Goal: Task Accomplishment & Management: Complete application form

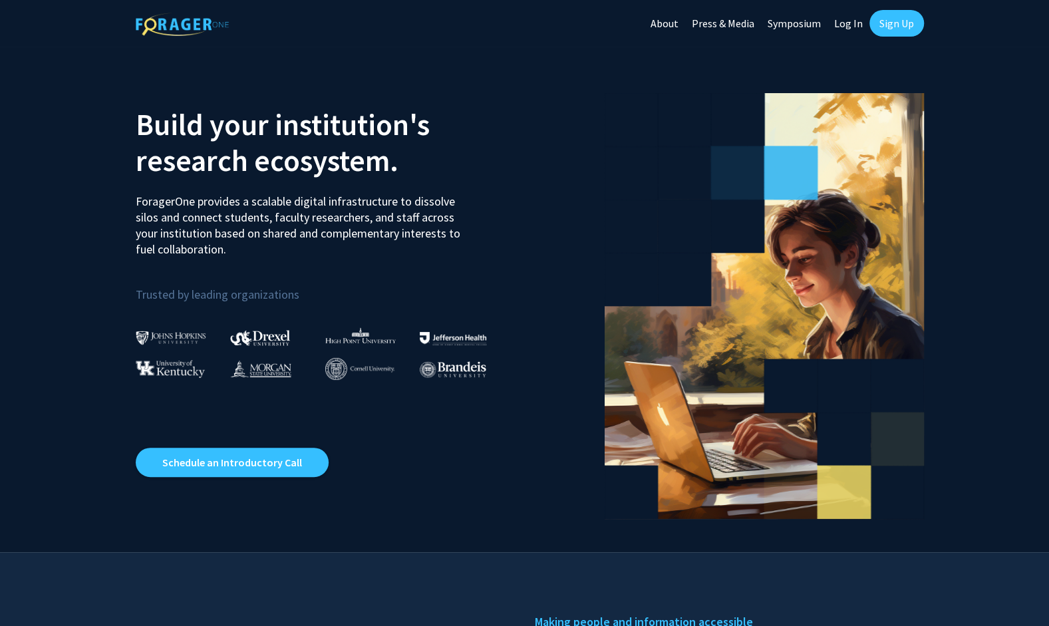
click at [891, 20] on link "Sign Up" at bounding box center [896, 23] width 55 height 27
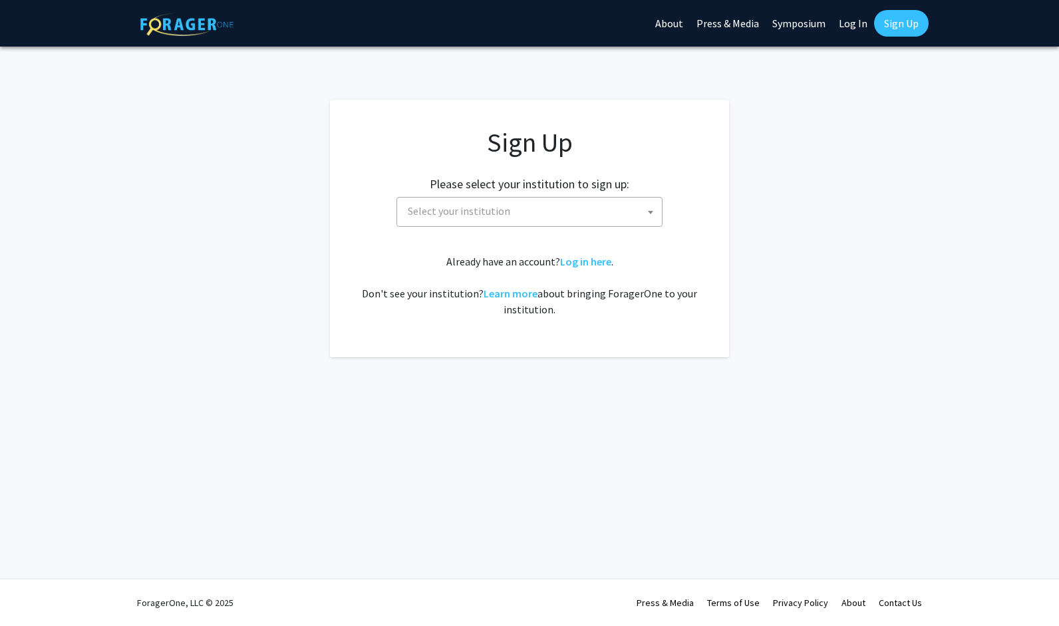
click at [586, 206] on span "Select your institution" at bounding box center [531, 211] width 259 height 27
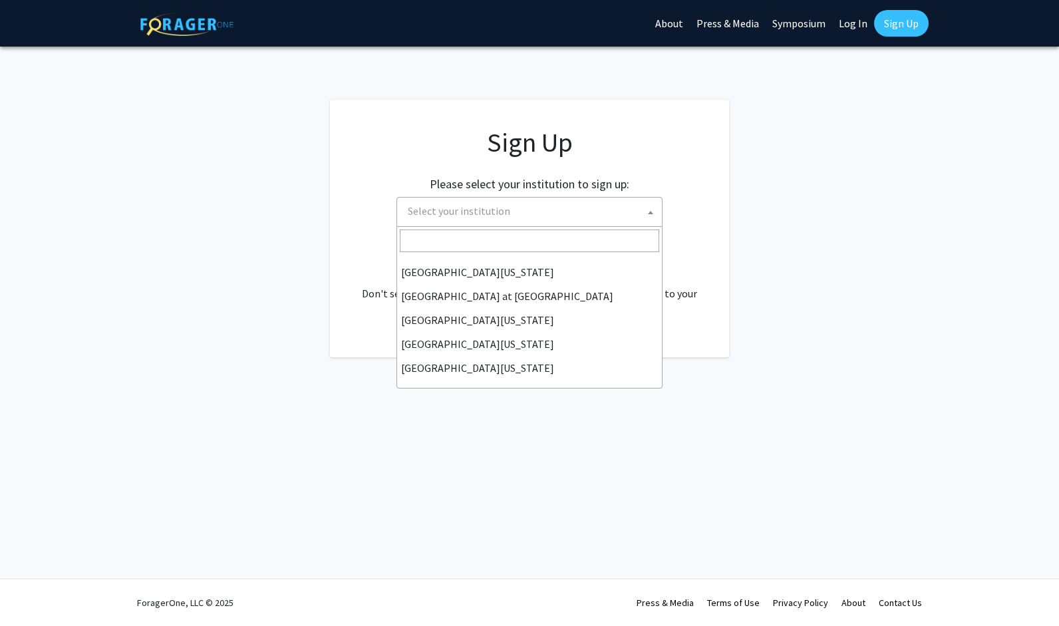
scroll to position [466, 0]
select select "33"
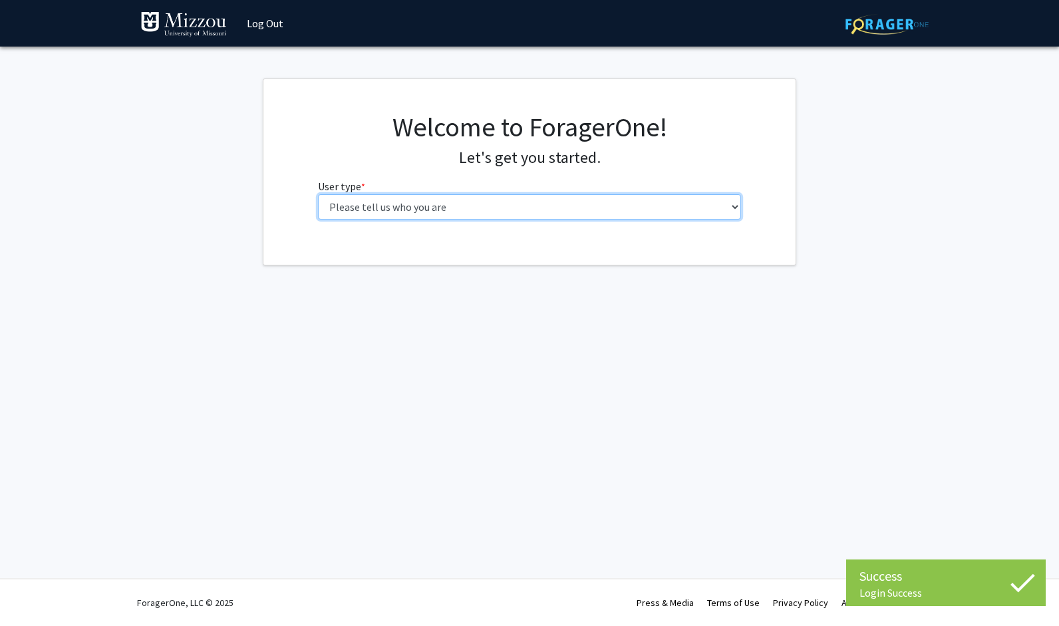
click at [583, 204] on select "Please tell us who you are Undergraduate Student Master's Student Doctoral Cand…" at bounding box center [530, 206] width 424 height 25
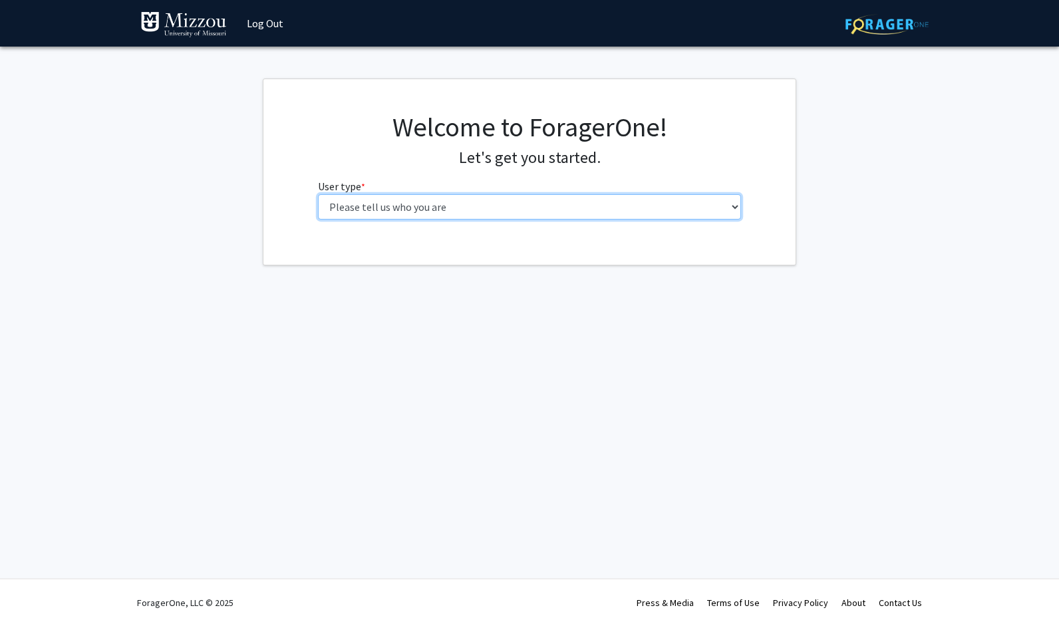
select select "1: undergrad"
click at [318, 194] on select "Please tell us who you are Undergraduate Student Master's Student Doctoral Cand…" at bounding box center [530, 206] width 424 height 25
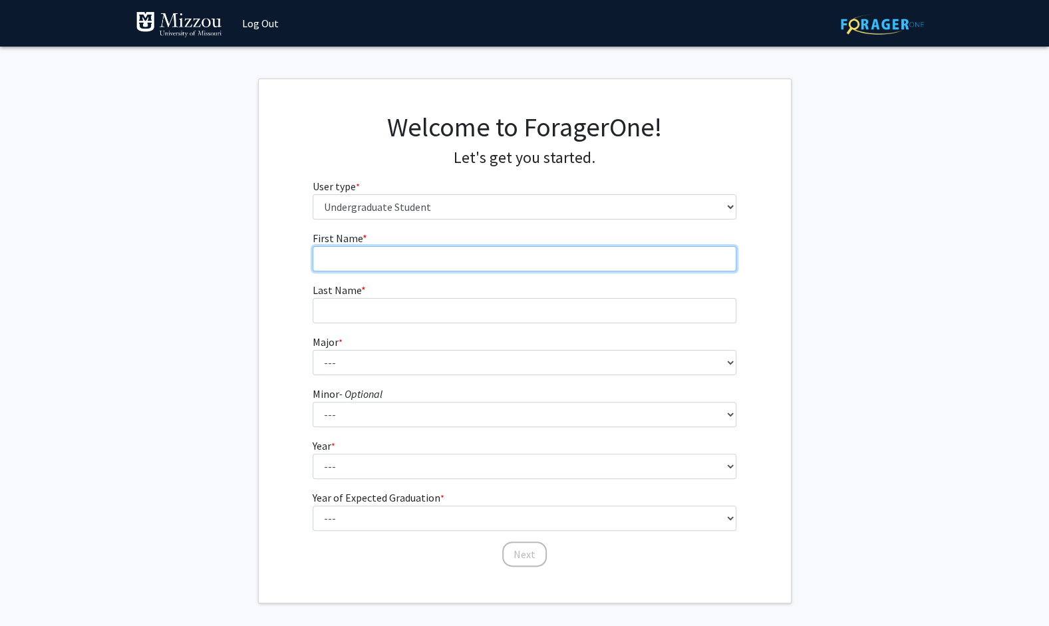
click at [567, 248] on input "First Name * required" at bounding box center [525, 258] width 424 height 25
type input "Kaylin"
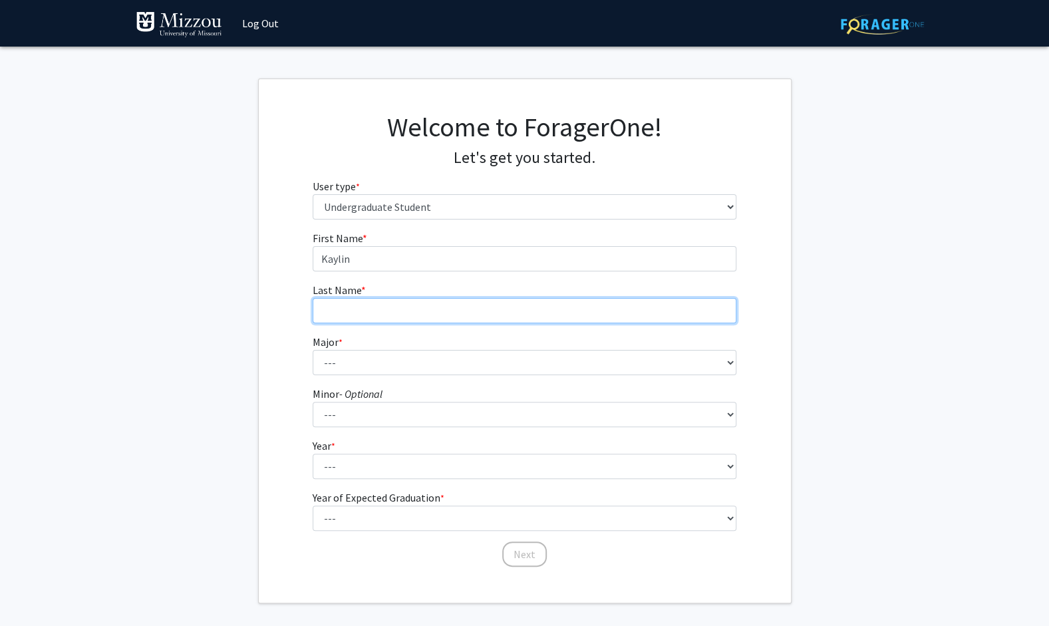
click at [553, 309] on input "Last Name * required" at bounding box center [525, 310] width 424 height 25
type input "[PERSON_NAME]"
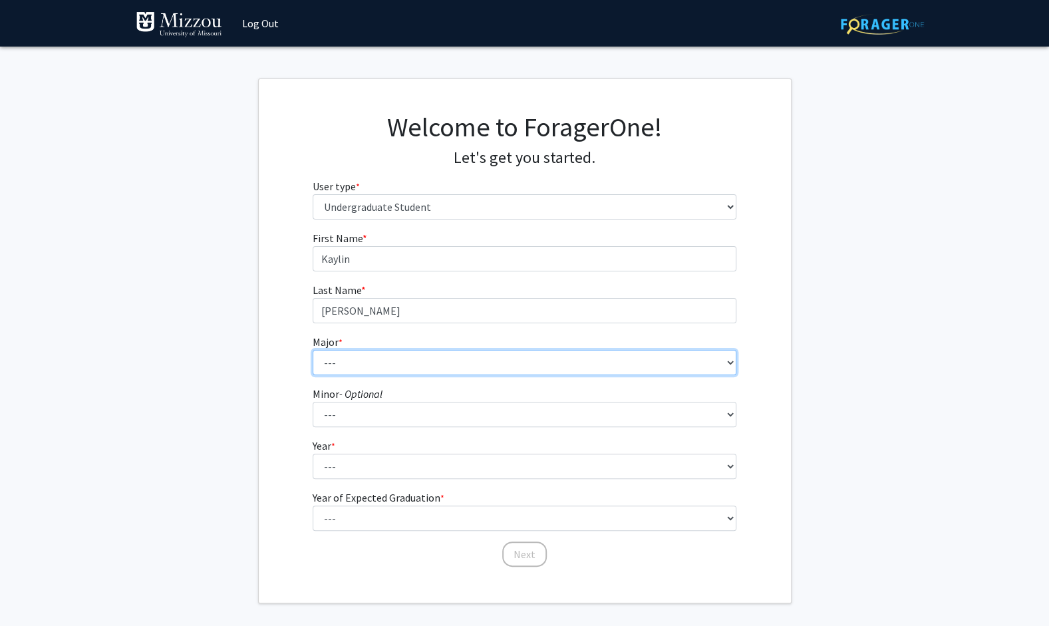
click at [540, 362] on select "--- Agribusiness Management Agricultural Education Agricultural Education: Comm…" at bounding box center [525, 362] width 424 height 25
select select "98: 2591"
click at [313, 350] on select "--- Agribusiness Management Agricultural Education Agricultural Education: Comm…" at bounding box center [525, 362] width 424 height 25
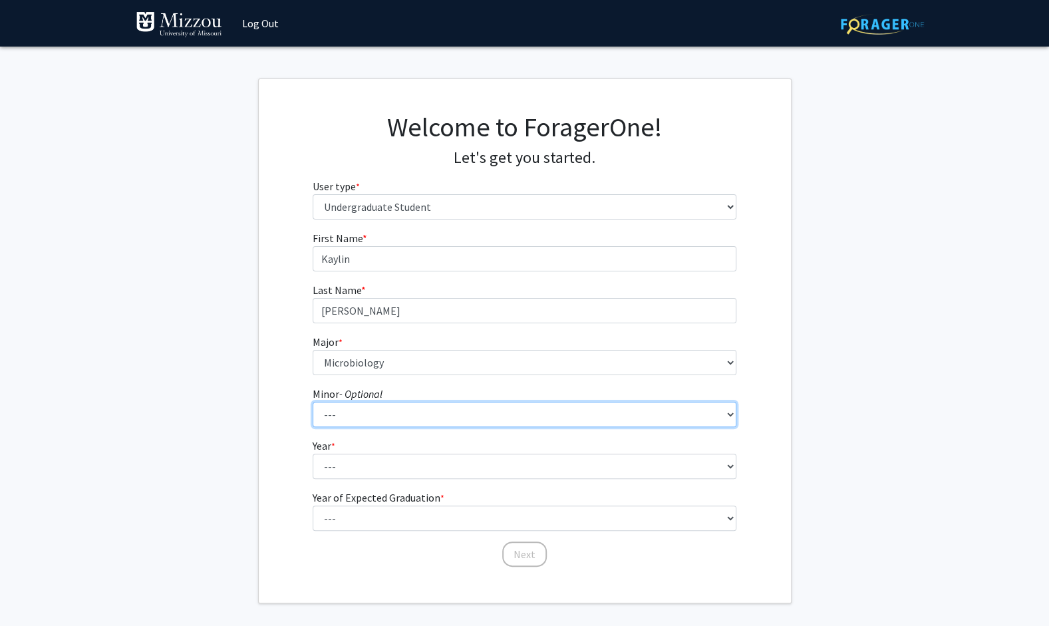
click at [415, 412] on select "--- Accountancy Aerospace Engineering Aerospace Studies Agribusiness Management…" at bounding box center [525, 414] width 424 height 25
select select "11: 1967"
click at [313, 402] on select "--- Accountancy Aerospace Engineering Aerospace Studies Agribusiness Management…" at bounding box center [525, 414] width 424 height 25
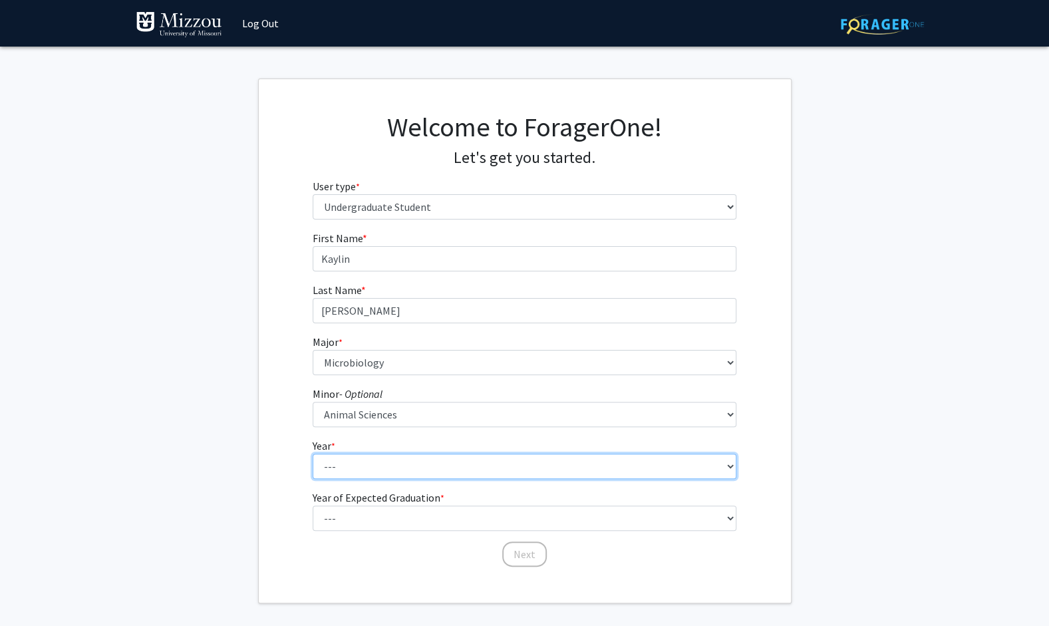
click at [396, 465] on select "--- First-year Sophomore Junior Senior Postbaccalaureate Certificate" at bounding box center [525, 466] width 424 height 25
select select "1: first-year"
click at [313, 454] on select "--- First-year Sophomore Junior Senior Postbaccalaureate Certificate" at bounding box center [525, 466] width 424 height 25
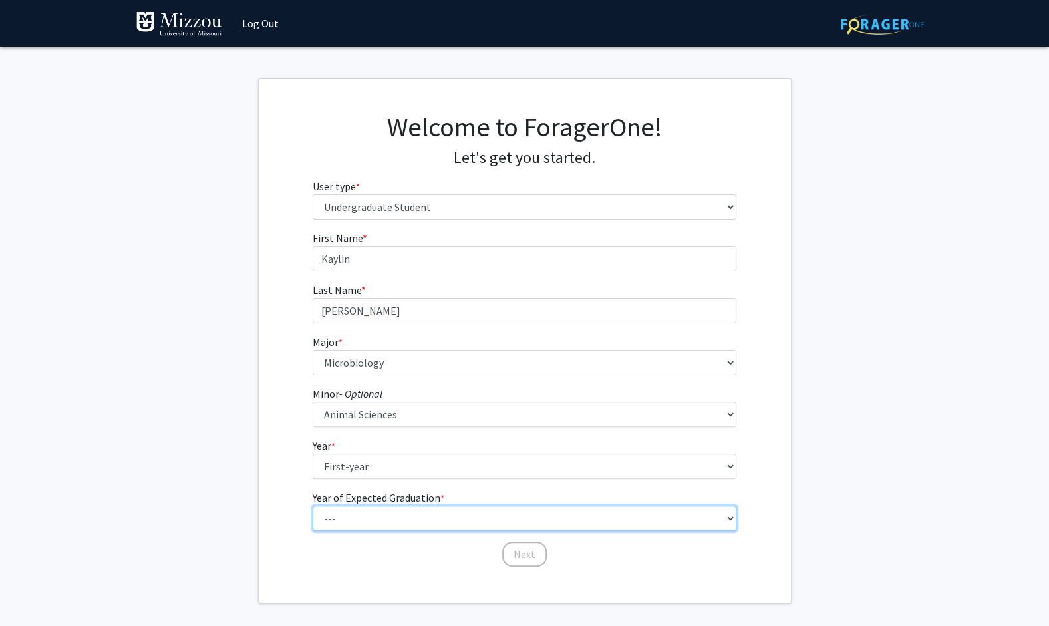
click at [394, 516] on select "--- 2025 2026 2027 2028 2029 2030 2031 2032 2033 2034" at bounding box center [525, 518] width 424 height 25
select select "5: 2029"
click at [313, 506] on select "--- 2025 2026 2027 2028 2029 2030 2031 2032 2033 2034" at bounding box center [525, 518] width 424 height 25
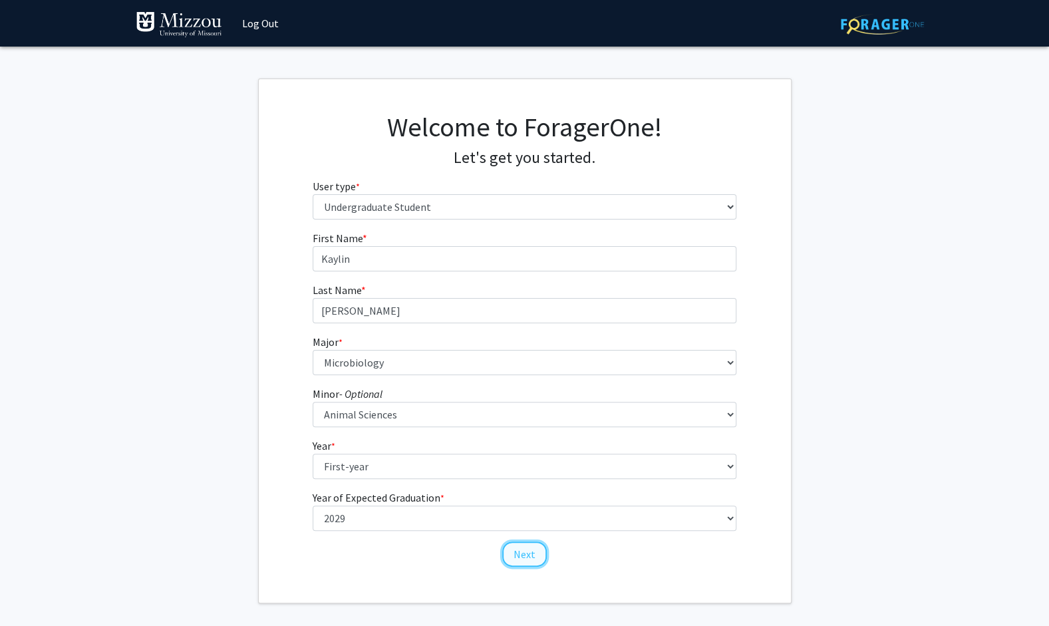
click at [524, 553] on button "Next" at bounding box center [524, 554] width 45 height 25
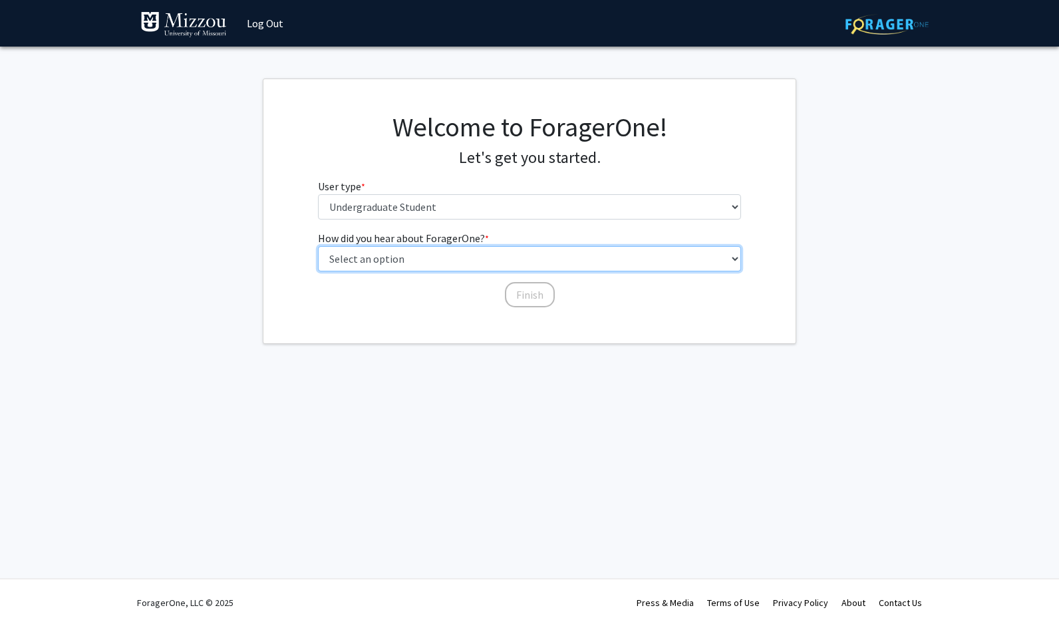
click at [482, 260] on select "Select an option Peer/student recommendation Faculty/staff recommendation Unive…" at bounding box center [530, 258] width 424 height 25
click at [318, 246] on select "Select an option Peer/student recommendation Faculty/staff recommendation Unive…" at bounding box center [530, 258] width 424 height 25
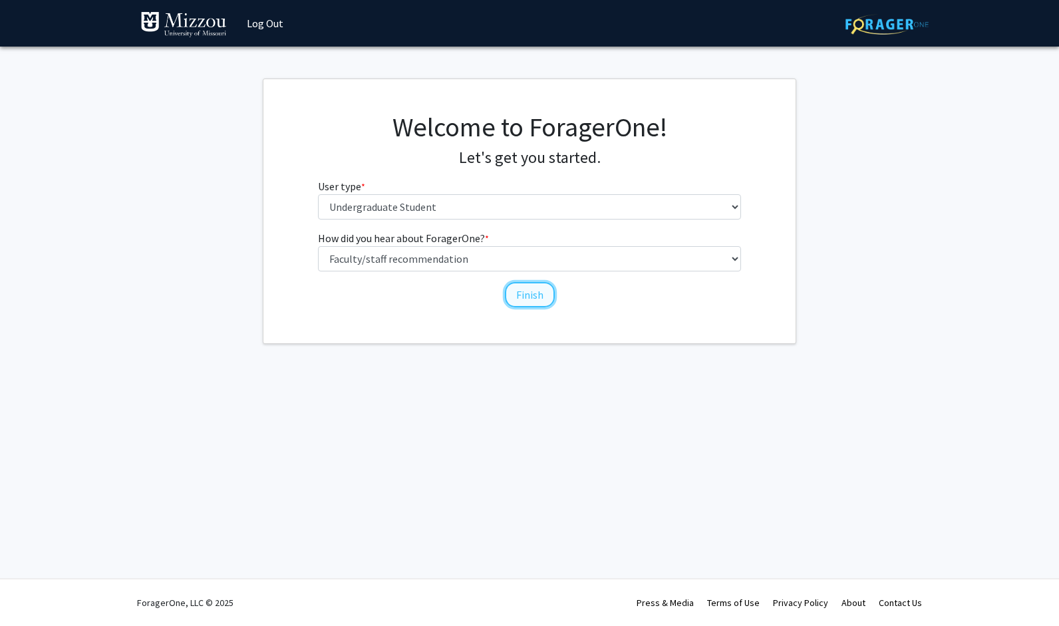
click at [536, 289] on button "Finish" at bounding box center [530, 294] width 50 height 25
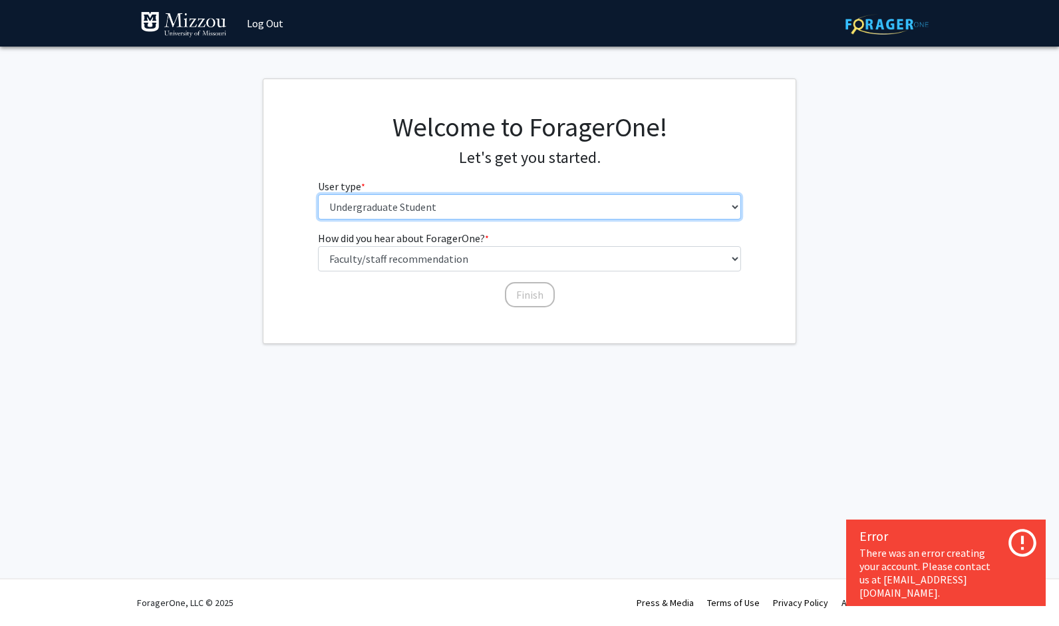
click at [588, 204] on select "Please tell us who you are Undergraduate Student Master's Student Doctoral Cand…" at bounding box center [530, 206] width 424 height 25
click at [318, 194] on select "Please tell us who you are Undergraduate Student Master's Student Doctoral Cand…" at bounding box center [530, 206] width 424 height 25
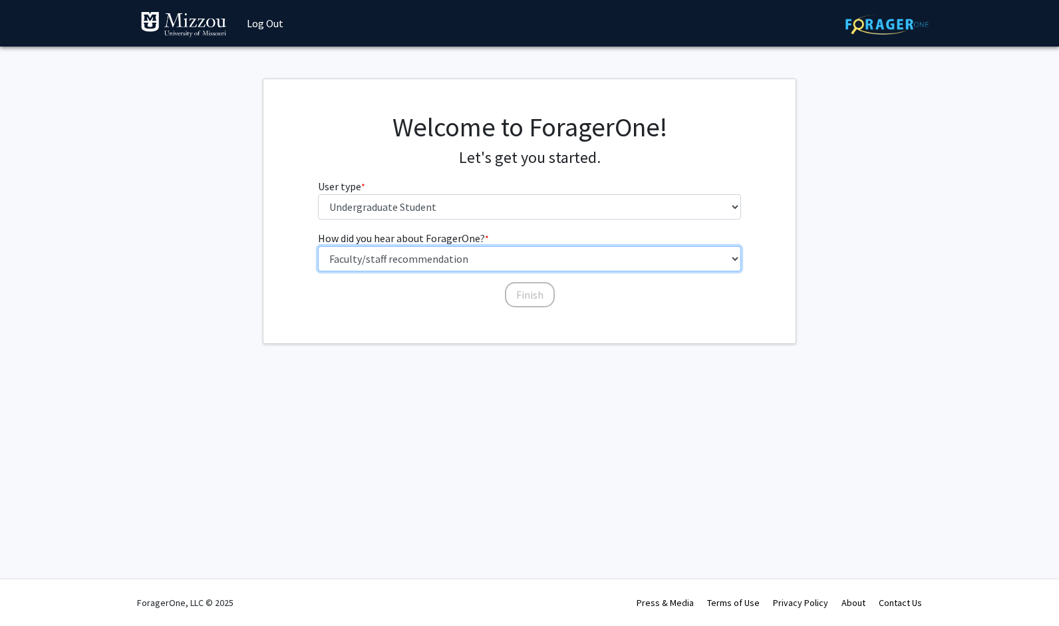
click at [549, 266] on select "Select an option Peer/student recommendation Faculty/staff recommendation Unive…" at bounding box center [530, 258] width 424 height 25
click at [318, 246] on select "Select an option Peer/student recommendation Faculty/staff recommendation Unive…" at bounding box center [530, 258] width 424 height 25
click at [601, 283] on div "Finish" at bounding box center [530, 288] width 424 height 13
click at [560, 262] on select "Select an option Peer/student recommendation Faculty/staff recommendation Unive…" at bounding box center [530, 258] width 424 height 25
click at [318, 246] on select "Select an option Peer/student recommendation Faculty/staff recommendation Unive…" at bounding box center [530, 258] width 424 height 25
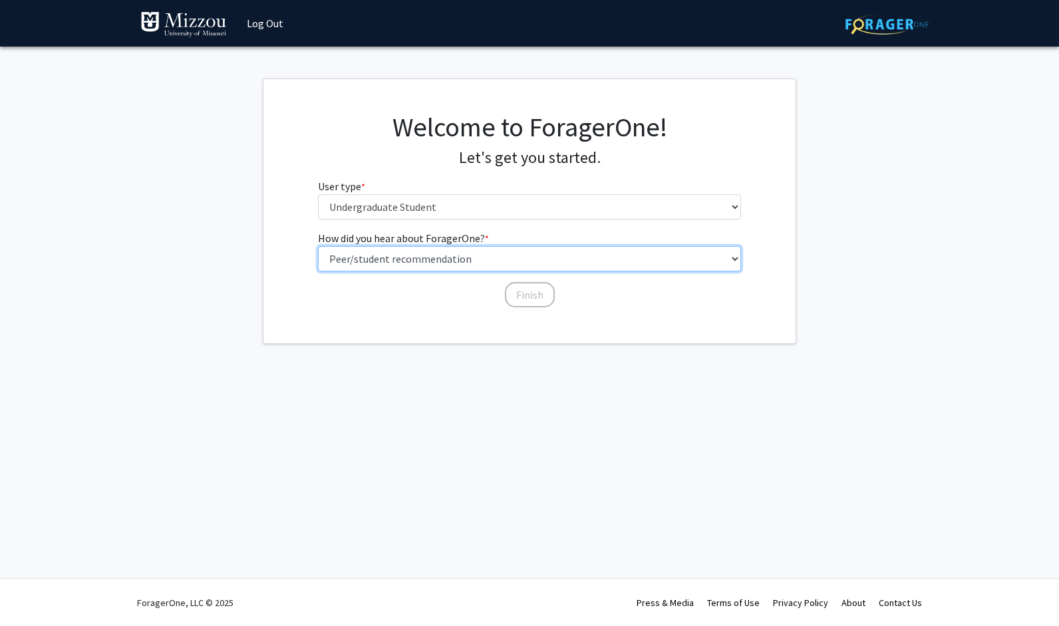
click at [514, 259] on select "Select an option Peer/student recommendation Faculty/staff recommendation Unive…" at bounding box center [530, 258] width 424 height 25
select select "2: faculty_recommendation"
click at [318, 246] on select "Select an option Peer/student recommendation Faculty/staff recommendation Unive…" at bounding box center [530, 258] width 424 height 25
click at [472, 302] on div "How did you hear about ForagerOne? * required Select an option Peer/student rec…" at bounding box center [530, 269] width 444 height 78
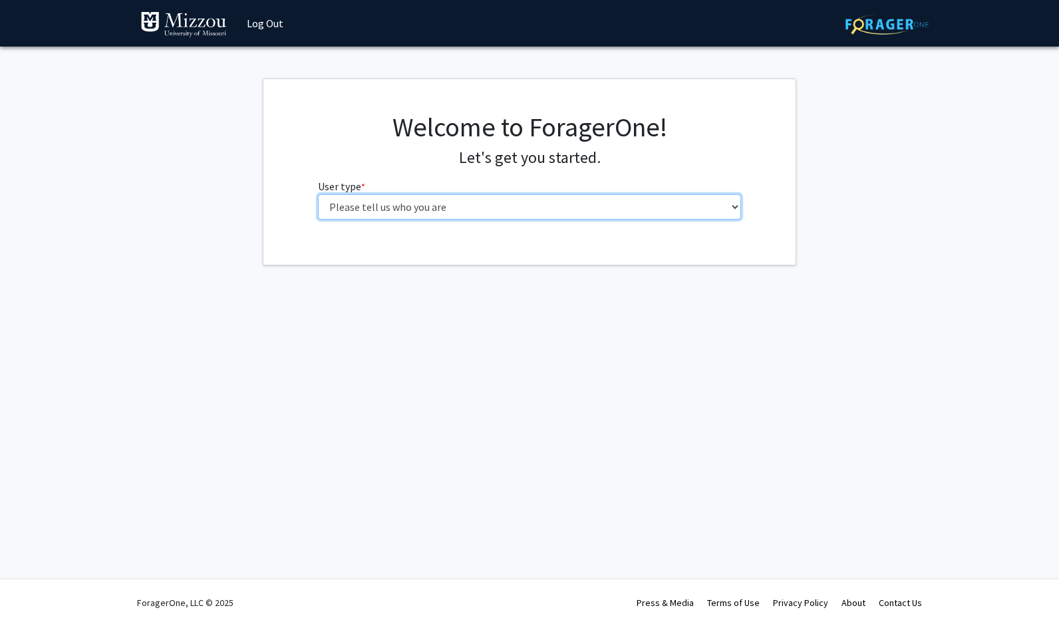
click at [456, 209] on select "Please tell us who you are Undergraduate Student Master's Student Doctoral Cand…" at bounding box center [530, 206] width 424 height 25
select select "1: undergrad"
click at [318, 194] on select "Please tell us who you are Undergraduate Student Master's Student Doctoral Cand…" at bounding box center [530, 206] width 424 height 25
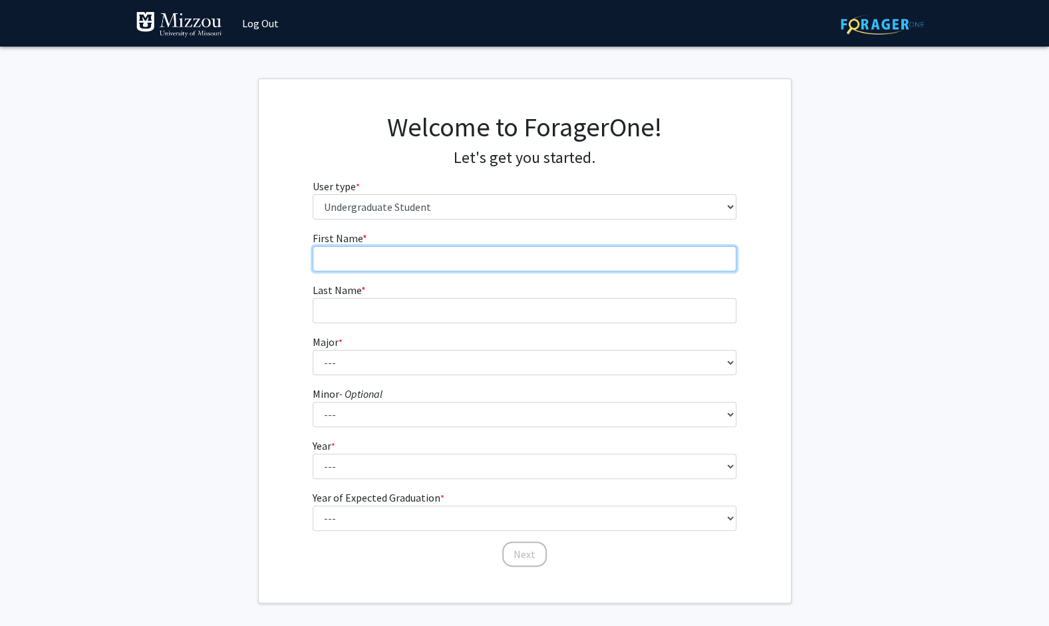
click at [458, 263] on input "First Name * required" at bounding box center [525, 258] width 424 height 25
type input "Kaylin"
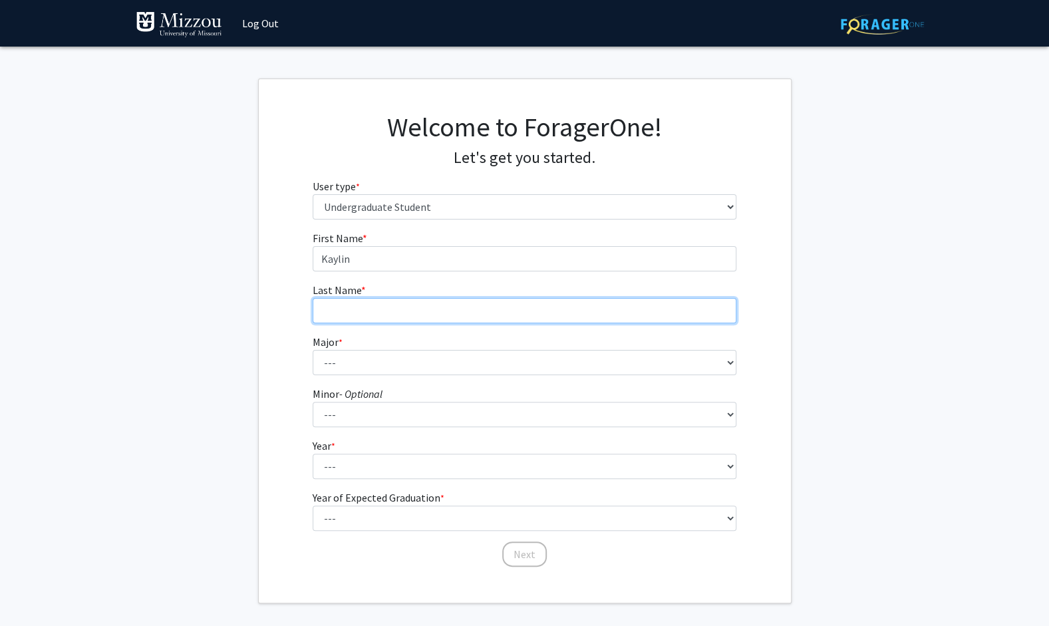
click at [462, 306] on input "Last Name * required" at bounding box center [525, 310] width 424 height 25
type input "[PERSON_NAME]"
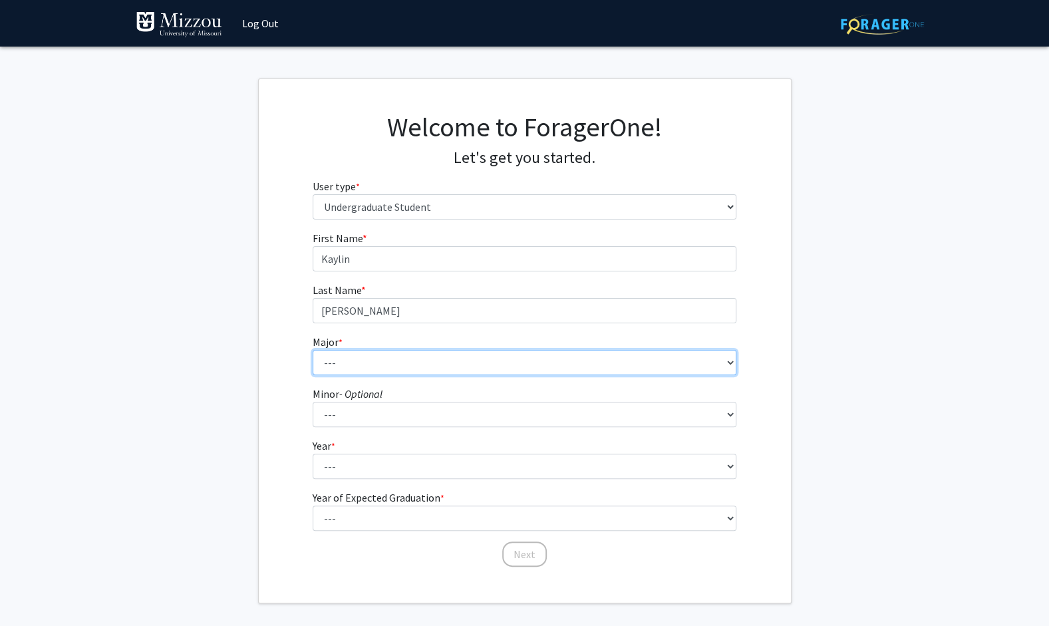
click at [456, 368] on select "--- Agribusiness Management Agricultural Education Agricultural Education: Comm…" at bounding box center [525, 362] width 424 height 25
click at [313, 350] on select "--- Agribusiness Management Agricultural Education Agricultural Education: Comm…" at bounding box center [525, 362] width 424 height 25
click at [414, 361] on select "--- Agribusiness Management Agricultural Education Agricultural Education: Comm…" at bounding box center [525, 362] width 424 height 25
select select "98: 2591"
click at [313, 350] on select "--- Agribusiness Management Agricultural Education Agricultural Education: Comm…" at bounding box center [525, 362] width 424 height 25
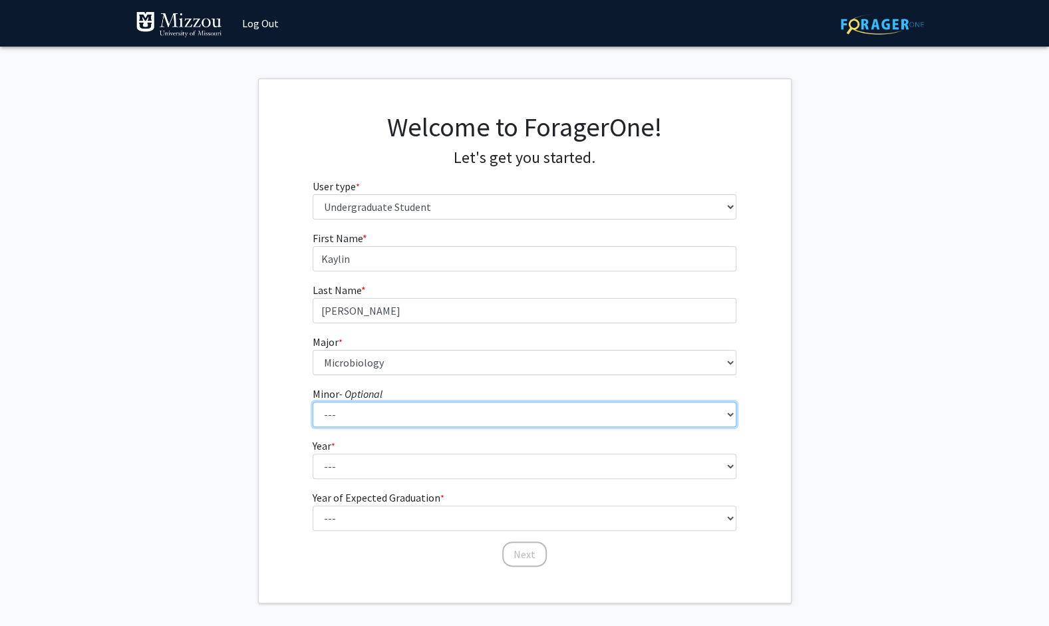
click at [400, 408] on select "--- Accountancy Aerospace Engineering Aerospace Studies Agribusiness Management…" at bounding box center [525, 414] width 424 height 25
select select "11: 1967"
click at [313, 402] on select "--- Accountancy Aerospace Engineering Aerospace Studies Agribusiness Management…" at bounding box center [525, 414] width 424 height 25
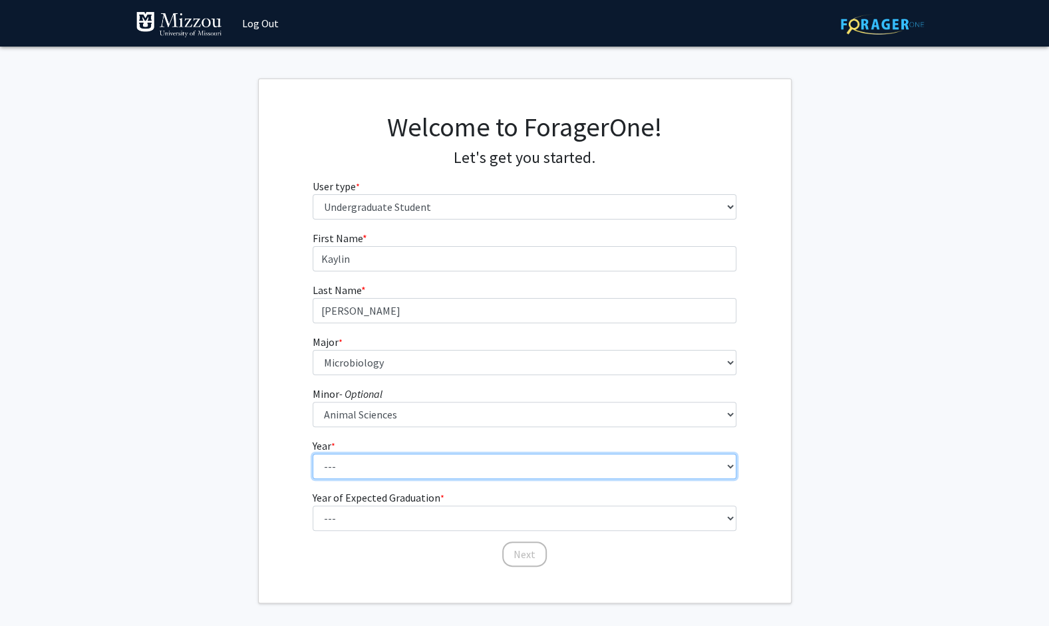
click at [377, 462] on select "--- First-year Sophomore Junior Senior Postbaccalaureate Certificate" at bounding box center [525, 466] width 424 height 25
select select "1: first-year"
click at [313, 454] on select "--- First-year Sophomore Junior Senior Postbaccalaureate Certificate" at bounding box center [525, 466] width 424 height 25
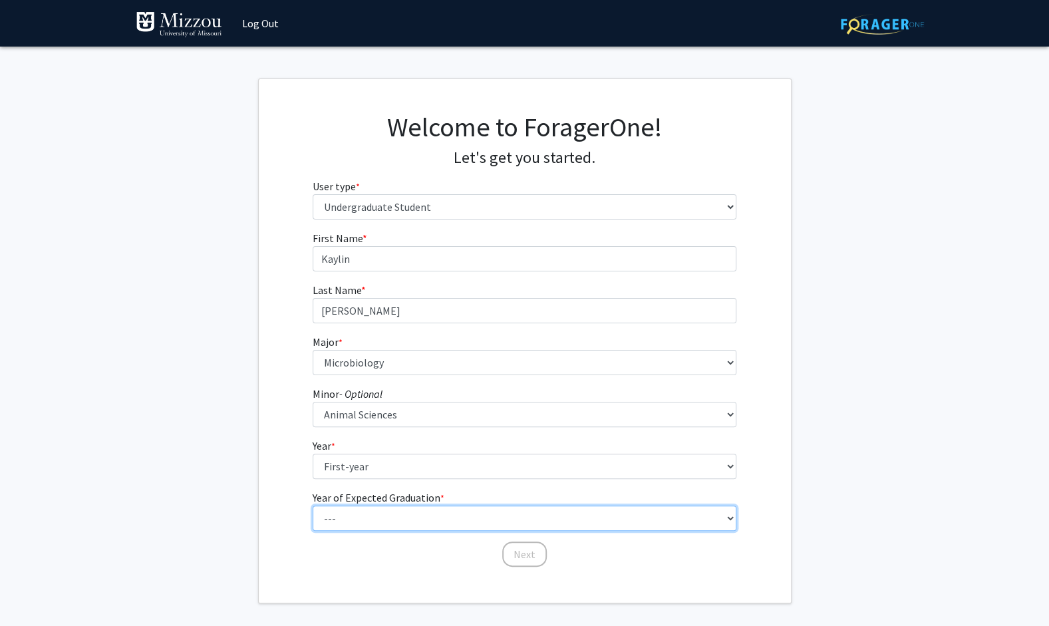
click at [379, 520] on select "--- 2025 2026 2027 2028 2029 2030 2031 2032 2033 2034" at bounding box center [525, 518] width 424 height 25
select select "5: 2029"
click at [313, 506] on select "--- 2025 2026 2027 2028 2029 2030 2031 2032 2033 2034" at bounding box center [525, 518] width 424 height 25
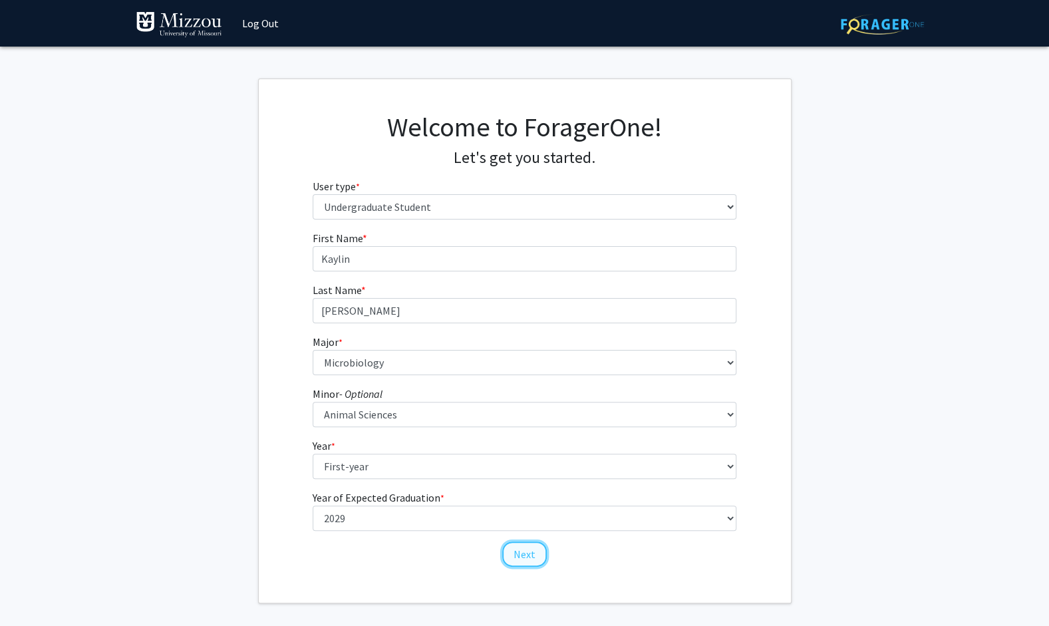
click at [522, 549] on button "Next" at bounding box center [524, 554] width 45 height 25
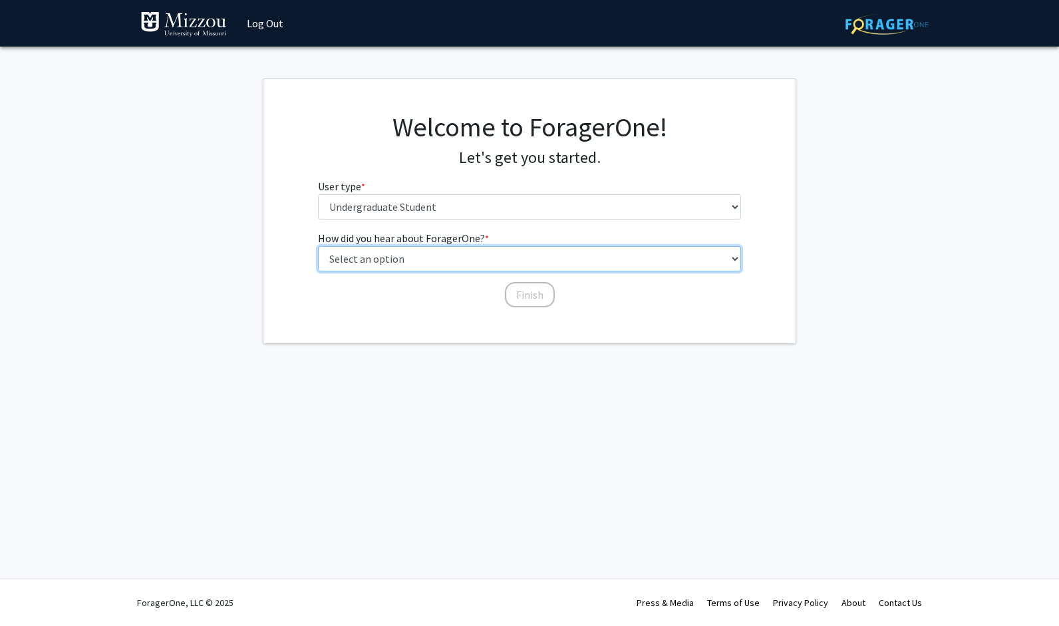
click at [449, 265] on select "Select an option Peer/student recommendation Faculty/staff recommendation Unive…" at bounding box center [530, 258] width 424 height 25
select select "2: faculty_recommendation"
click at [318, 246] on select "Select an option Peer/student recommendation Faculty/staff recommendation Unive…" at bounding box center [530, 258] width 424 height 25
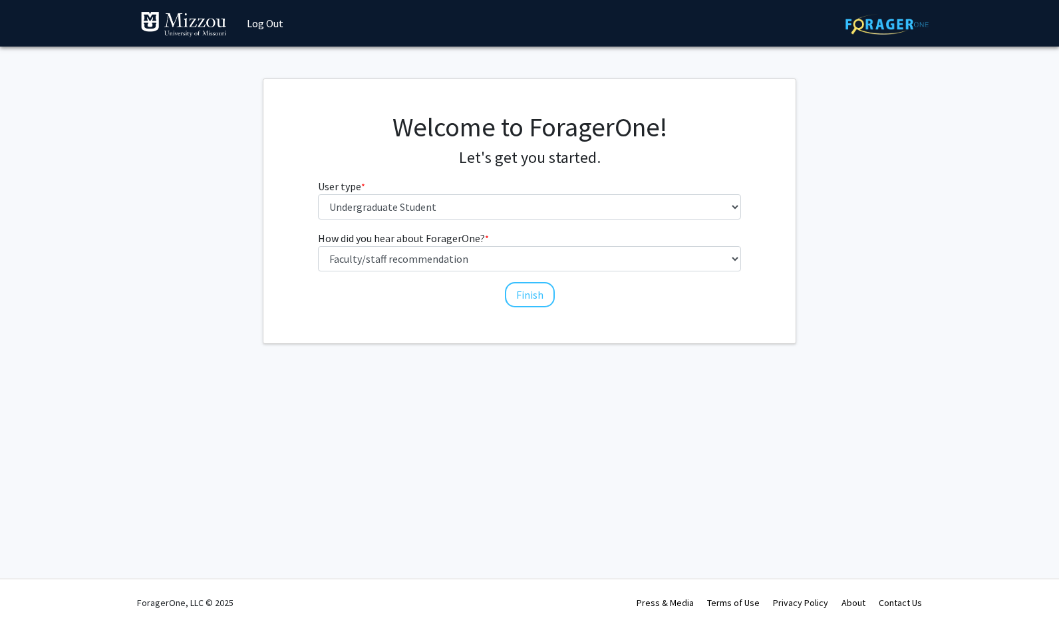
click at [453, 301] on div "How did you hear about ForagerOne? * required Select an option Peer/student rec…" at bounding box center [530, 269] width 444 height 78
click at [535, 295] on button "Finish" at bounding box center [530, 294] width 50 height 25
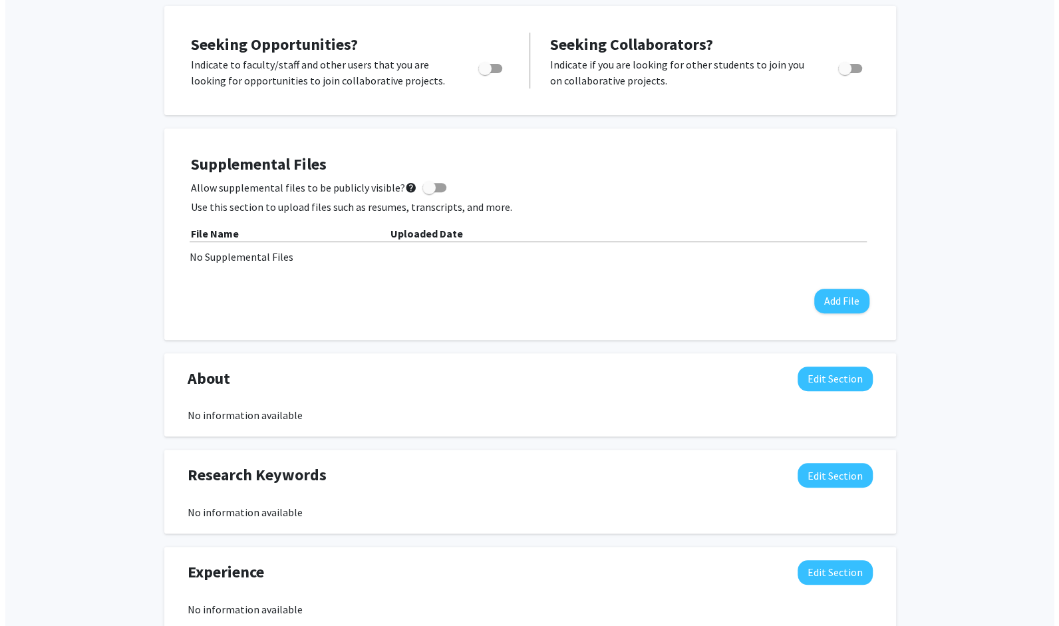
scroll to position [285, 0]
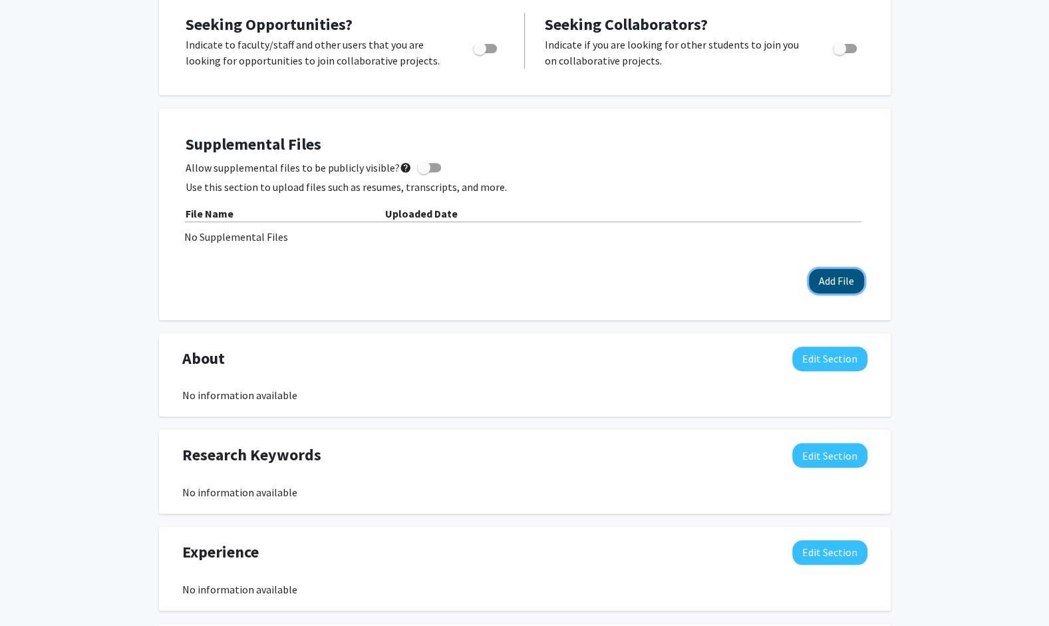
click at [838, 275] on button "Add File" at bounding box center [836, 281] width 55 height 25
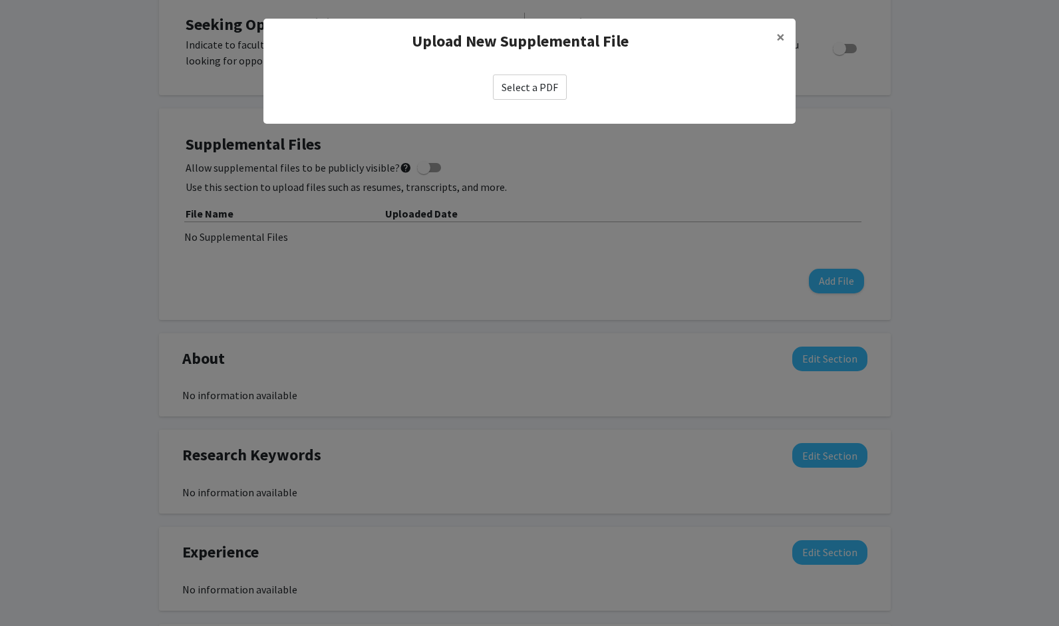
click at [538, 87] on label "Select a PDF" at bounding box center [530, 87] width 74 height 25
click at [0, 0] on input "Select a PDF" at bounding box center [0, 0] width 0 height 0
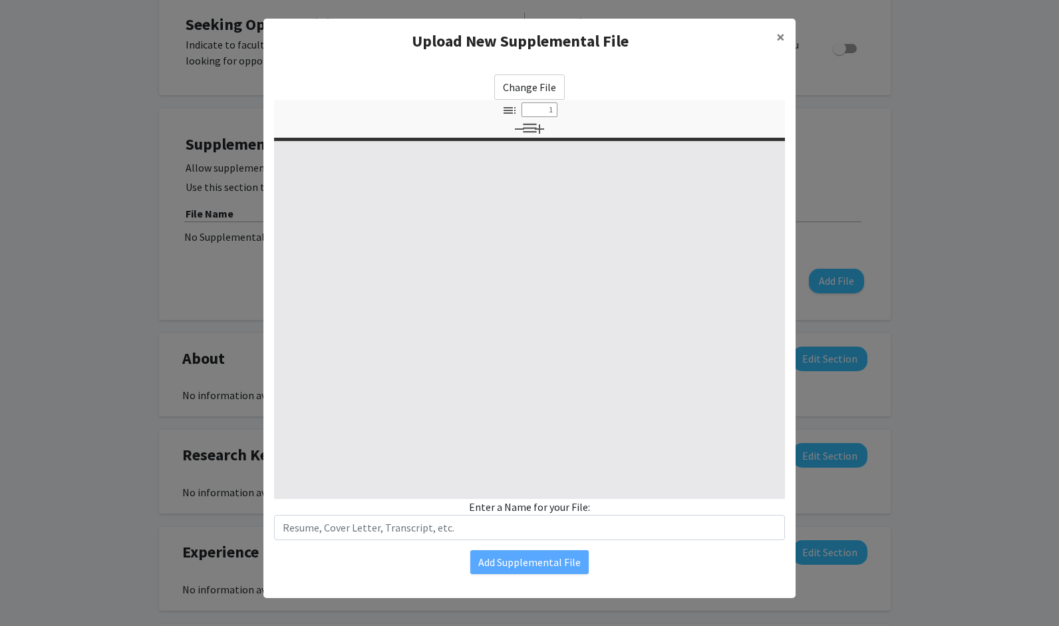
select select "custom"
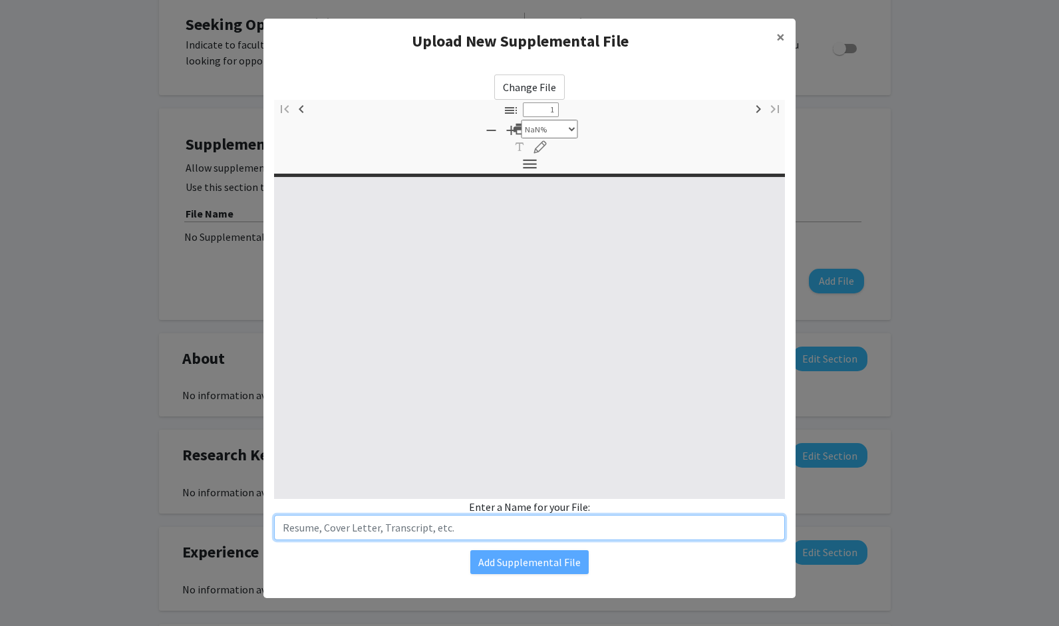
click at [428, 518] on input "text" at bounding box center [529, 527] width 511 height 25
type input "0"
select select "custom"
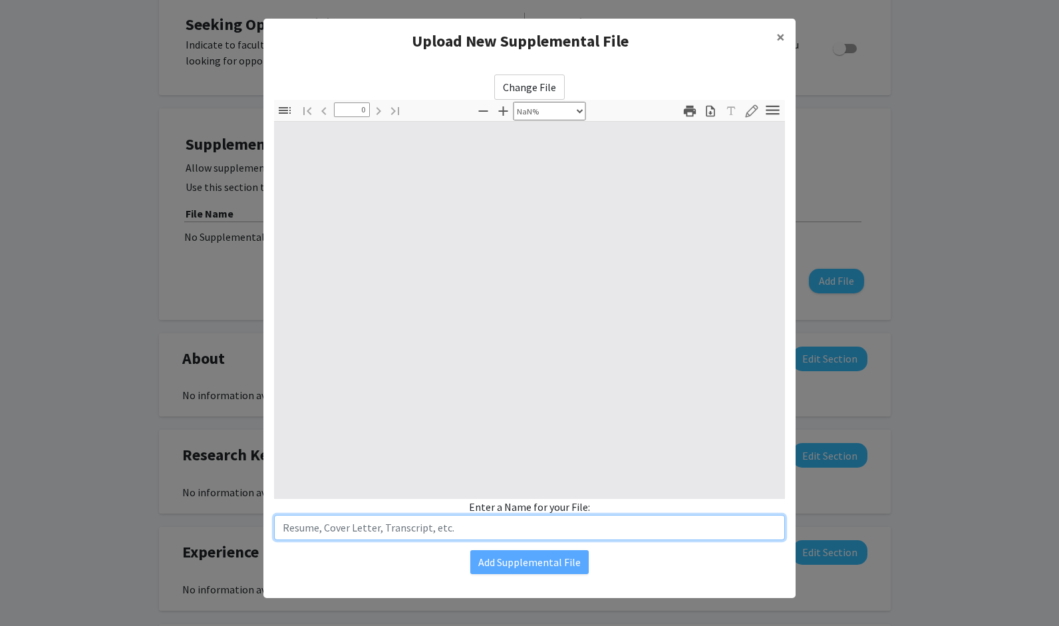
type input "1"
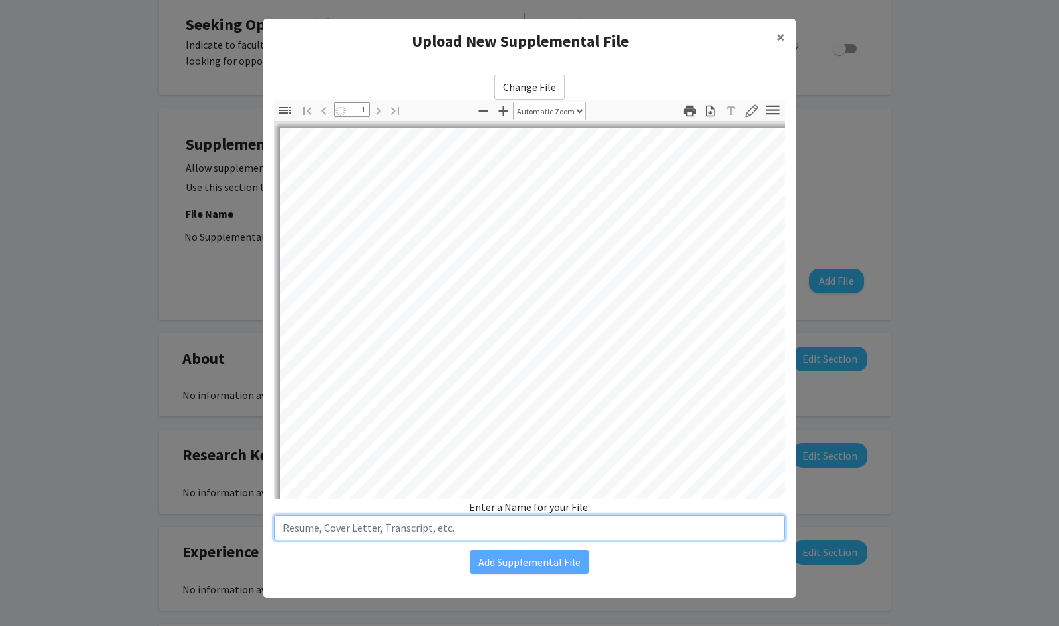
select select "auto"
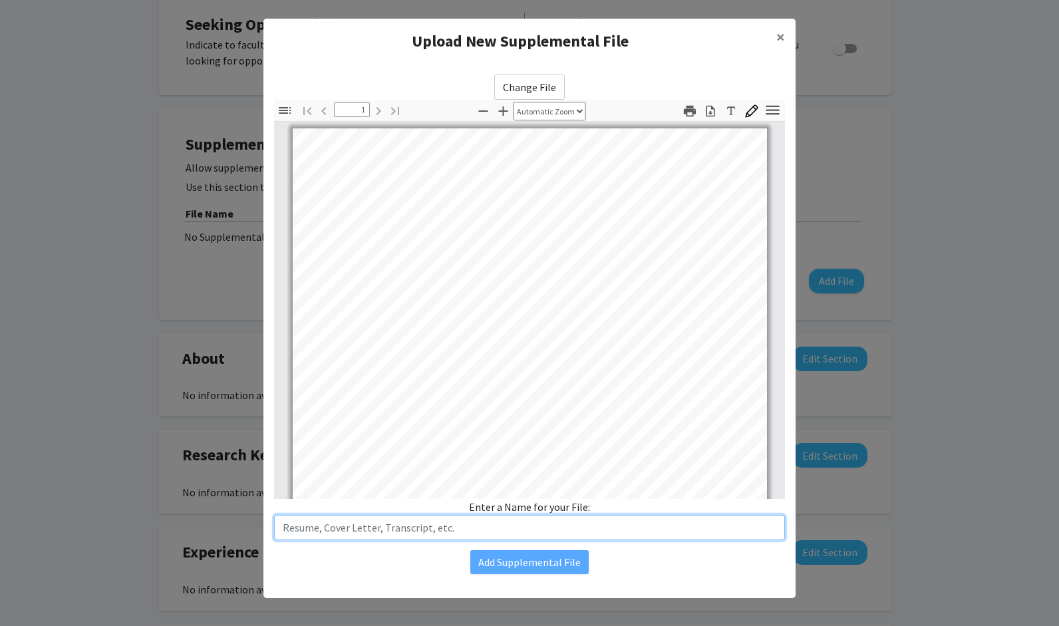
scroll to position [1, 0]
type input "Resume"
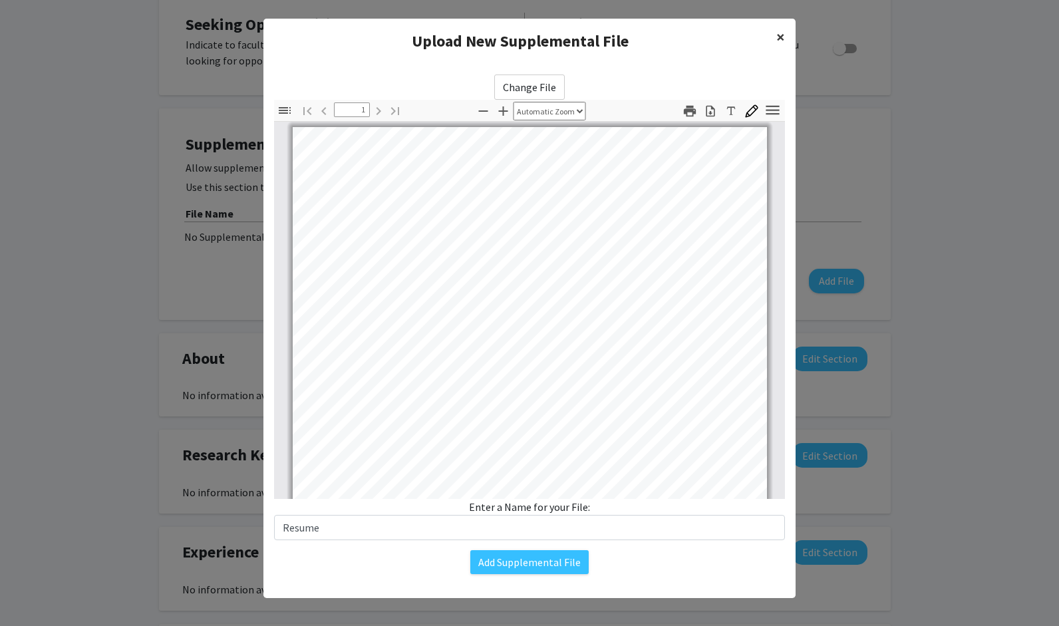
click at [778, 33] on span "×" at bounding box center [780, 37] width 9 height 21
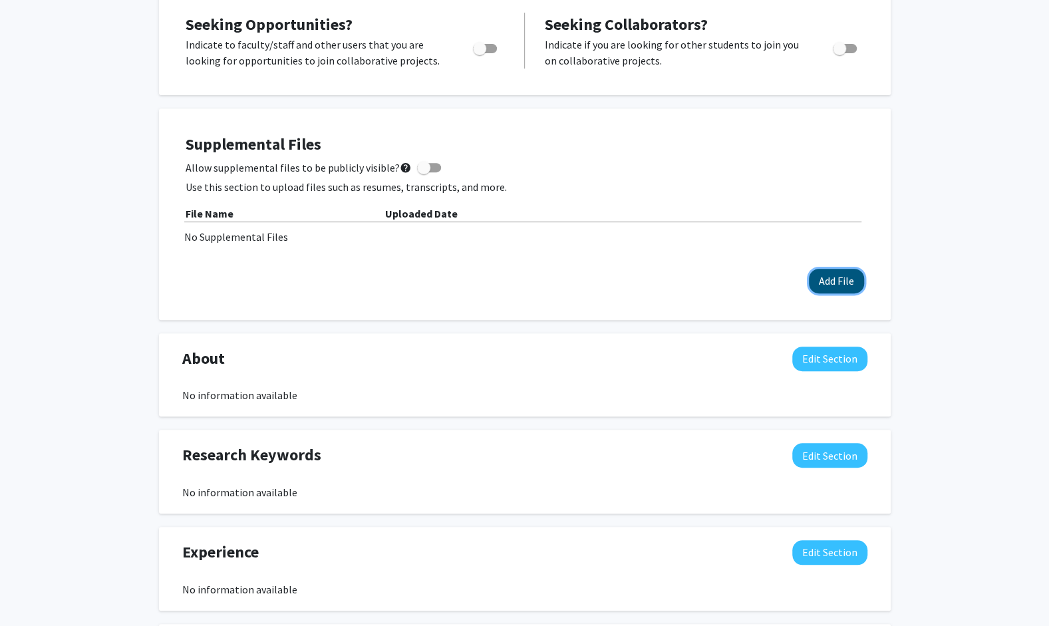
click at [830, 278] on button "Add File" at bounding box center [836, 281] width 55 height 25
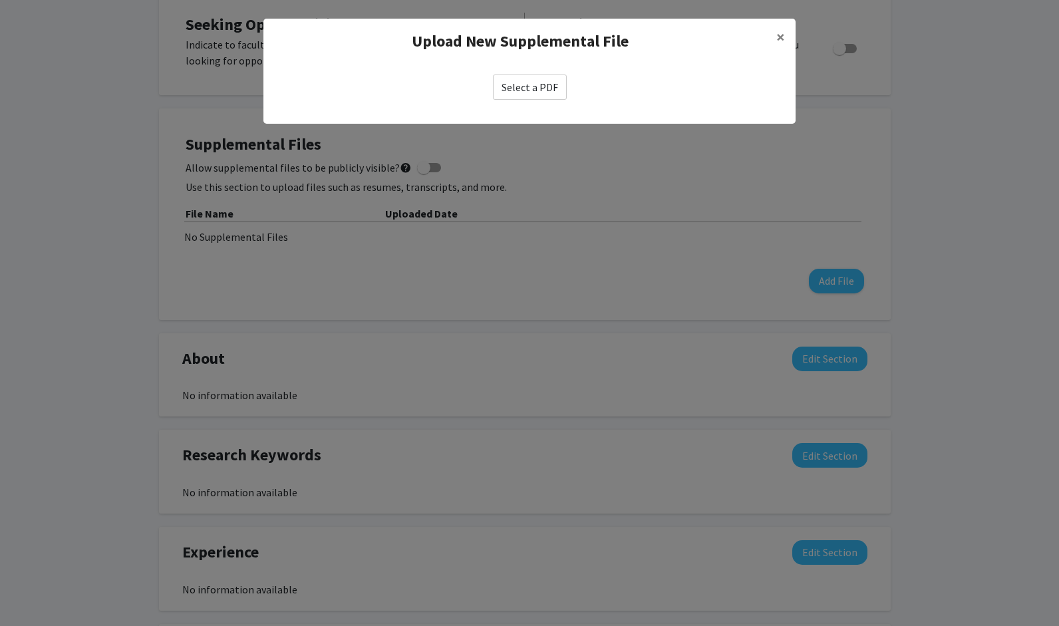
click at [535, 88] on label "Select a PDF" at bounding box center [530, 87] width 74 height 25
click at [0, 0] on input "Select a PDF" at bounding box center [0, 0] width 0 height 0
select select "custom"
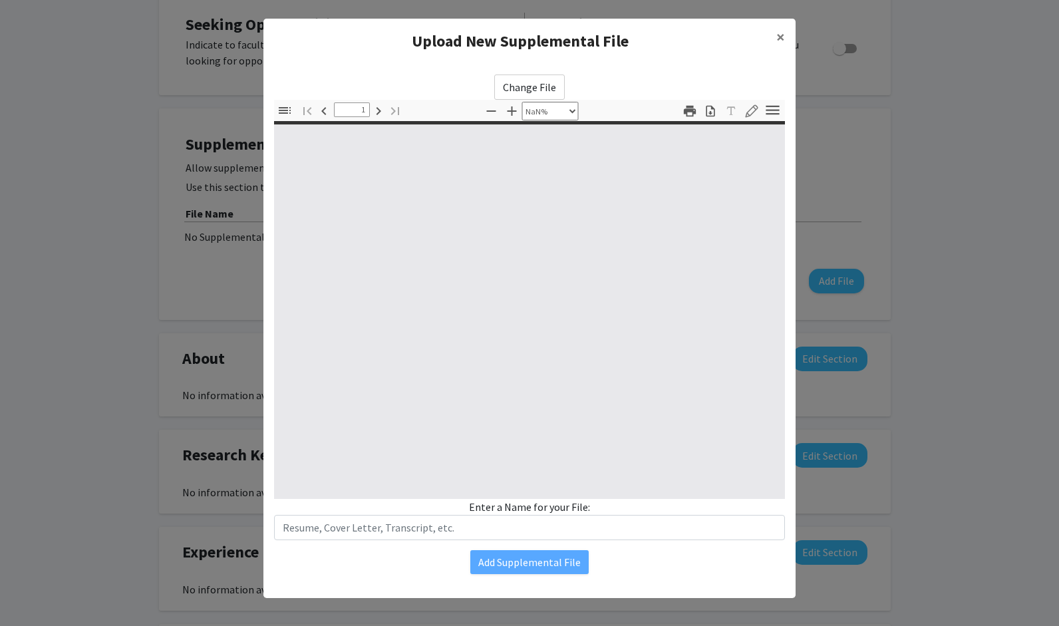
type input "0"
select select "custom"
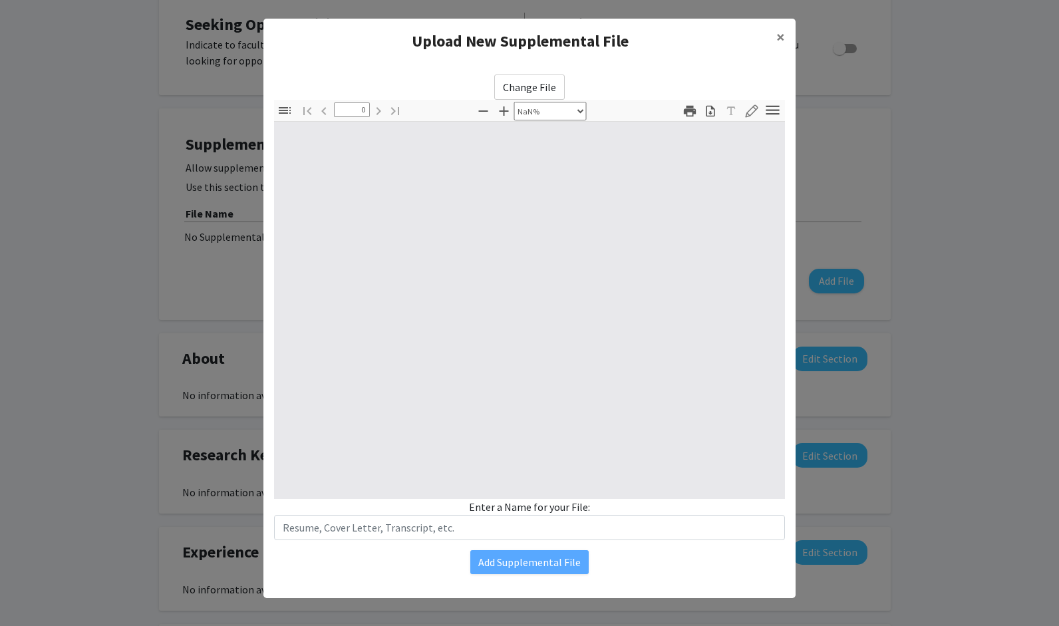
type input "1"
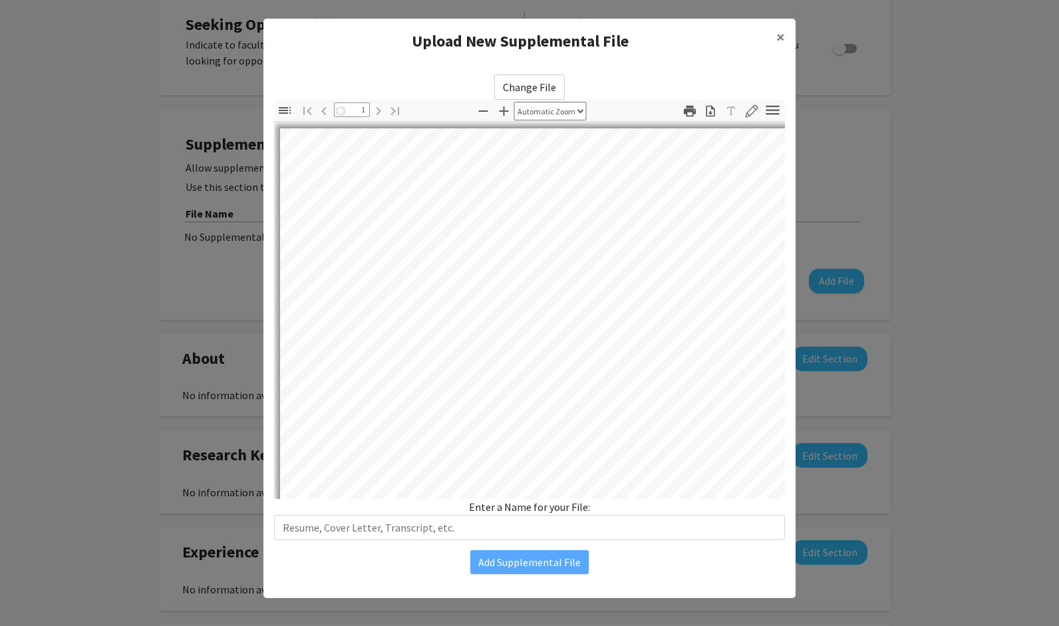
select select "auto"
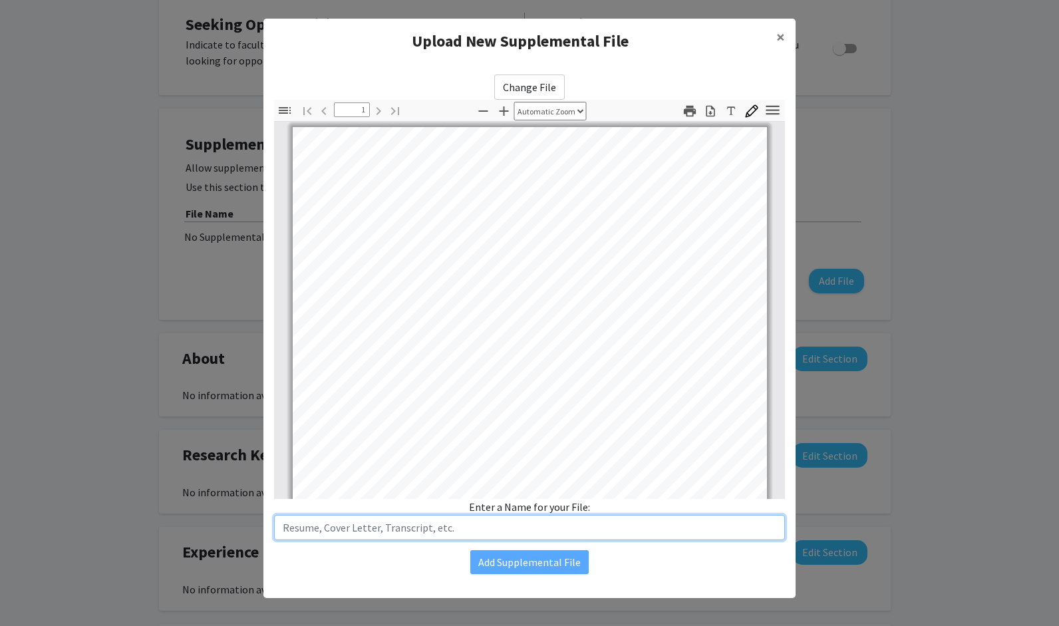
click at [457, 533] on input "text" at bounding box center [529, 527] width 511 height 25
type input "Resume"
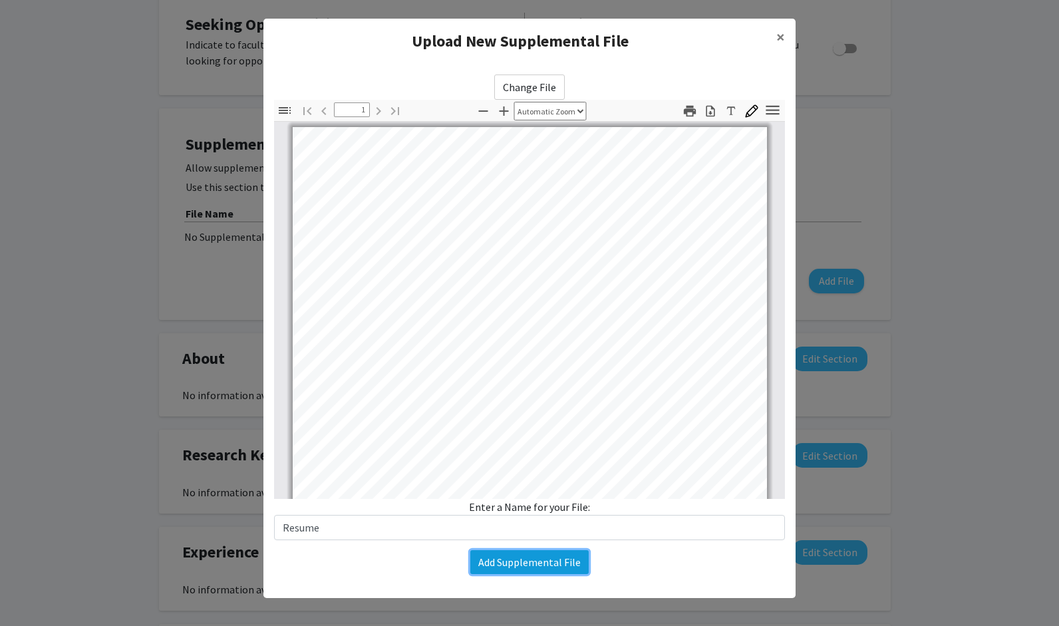
click at [517, 557] on button "Add Supplemental File" at bounding box center [529, 562] width 118 height 24
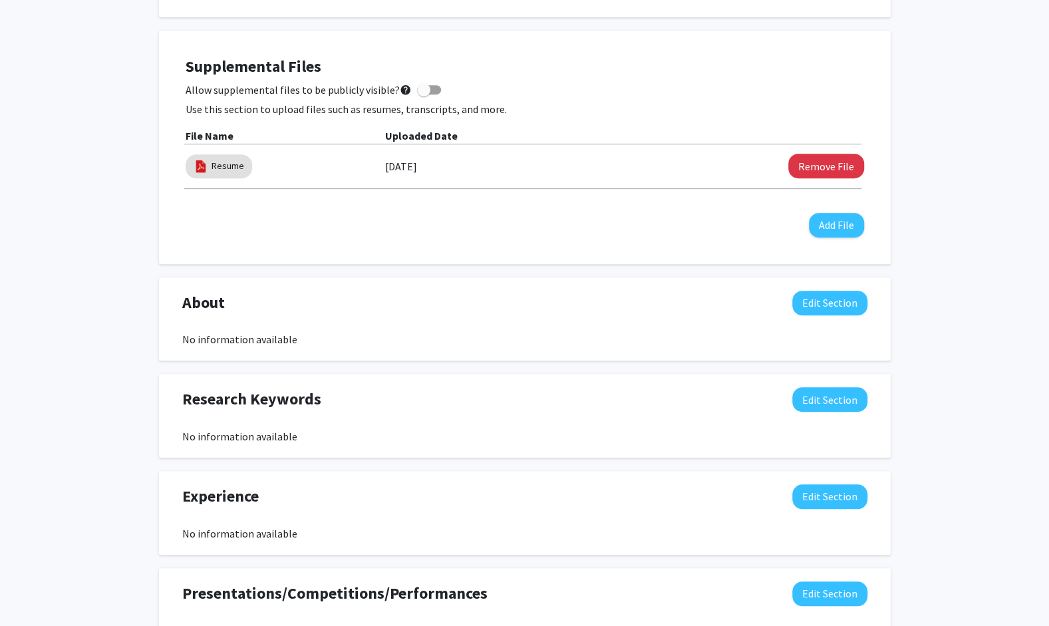
scroll to position [367, 0]
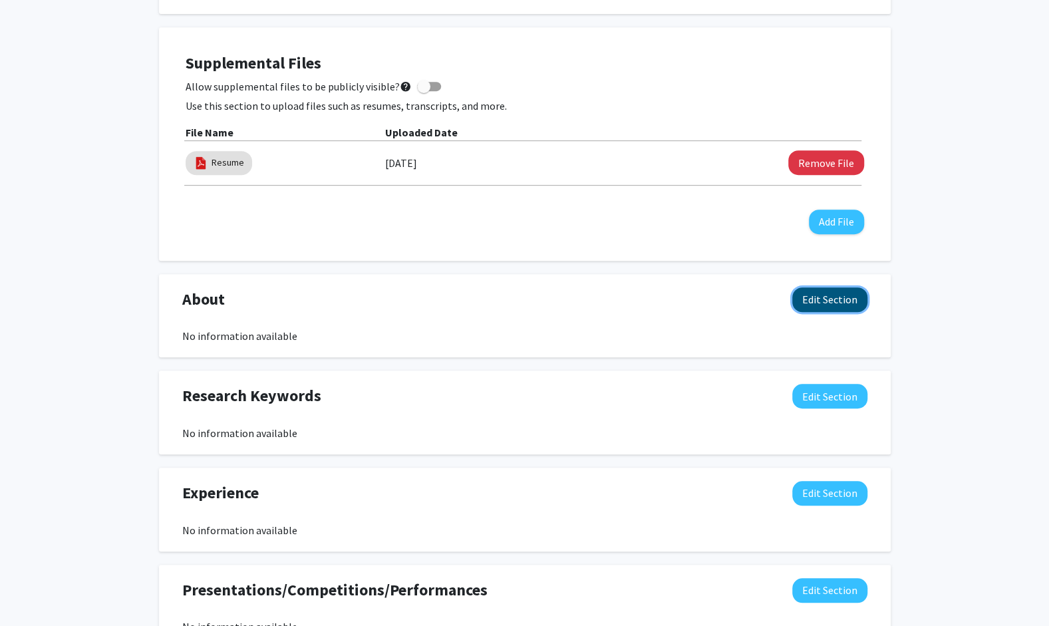
click at [836, 297] on button "Edit Section" at bounding box center [829, 299] width 75 height 25
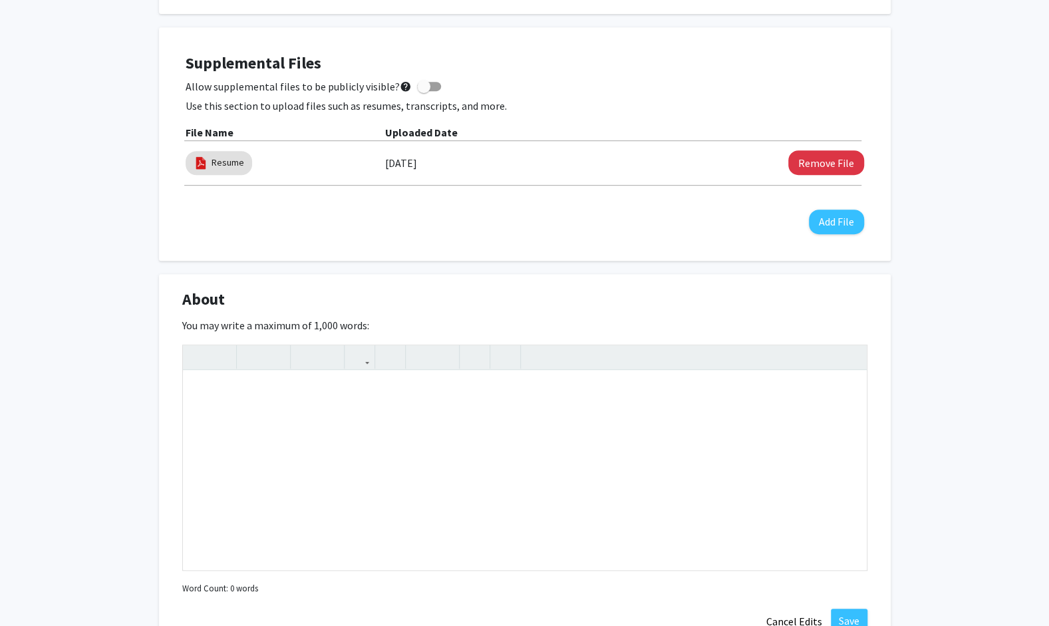
click at [907, 299] on div "[PERSON_NAME] Edit Section See Public View help Degree Level: Undergraduate Stu…" at bounding box center [524, 427] width 1049 height 1493
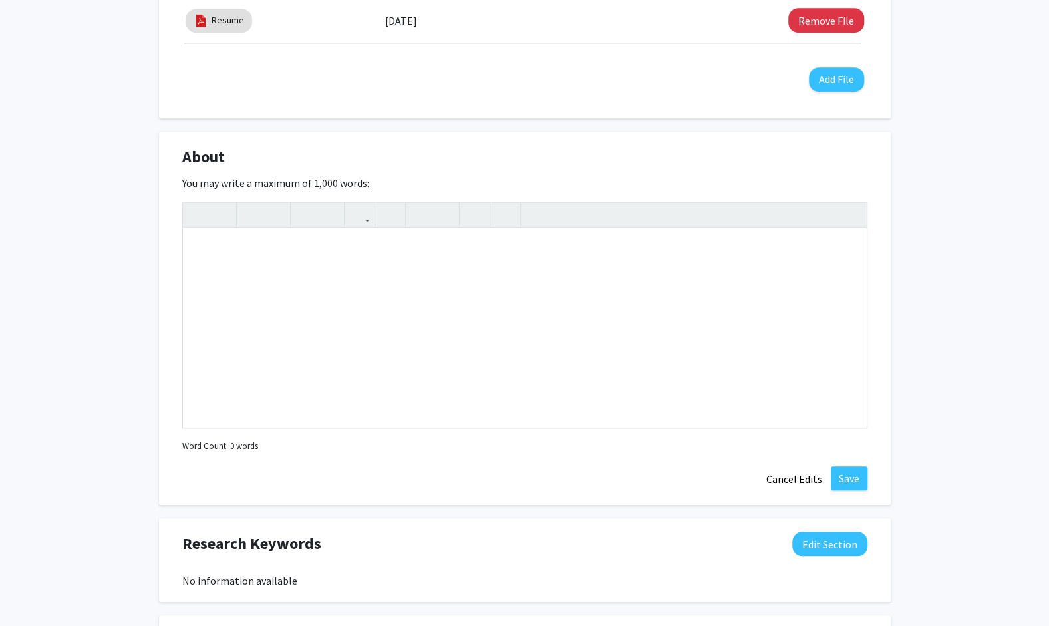
scroll to position [510, 0]
click at [776, 478] on button "Cancel Edits" at bounding box center [794, 478] width 73 height 25
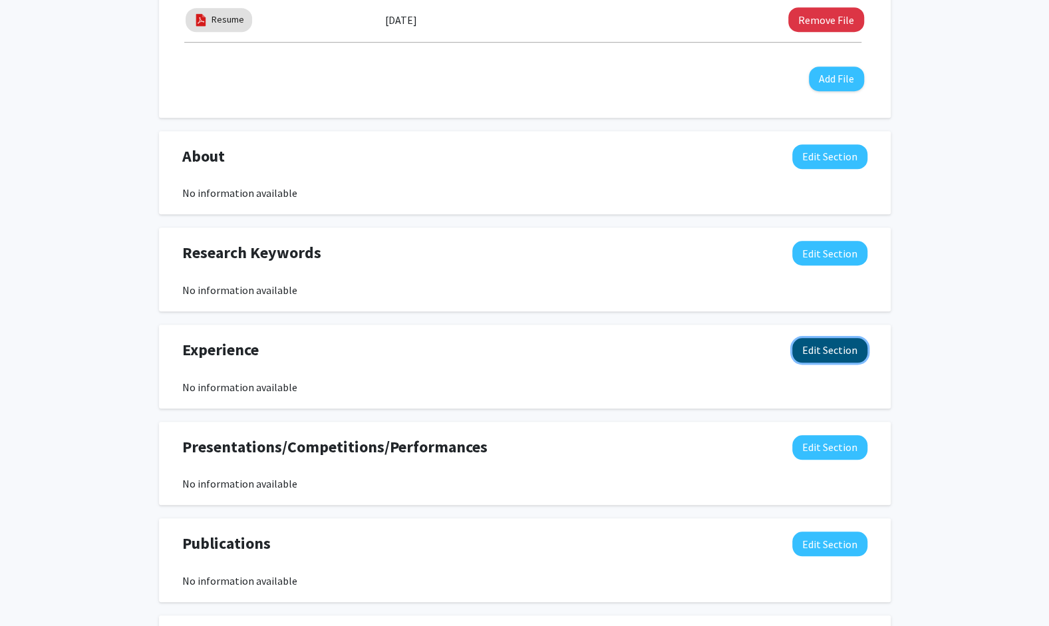
click at [820, 345] on button "Edit Section" at bounding box center [829, 350] width 75 height 25
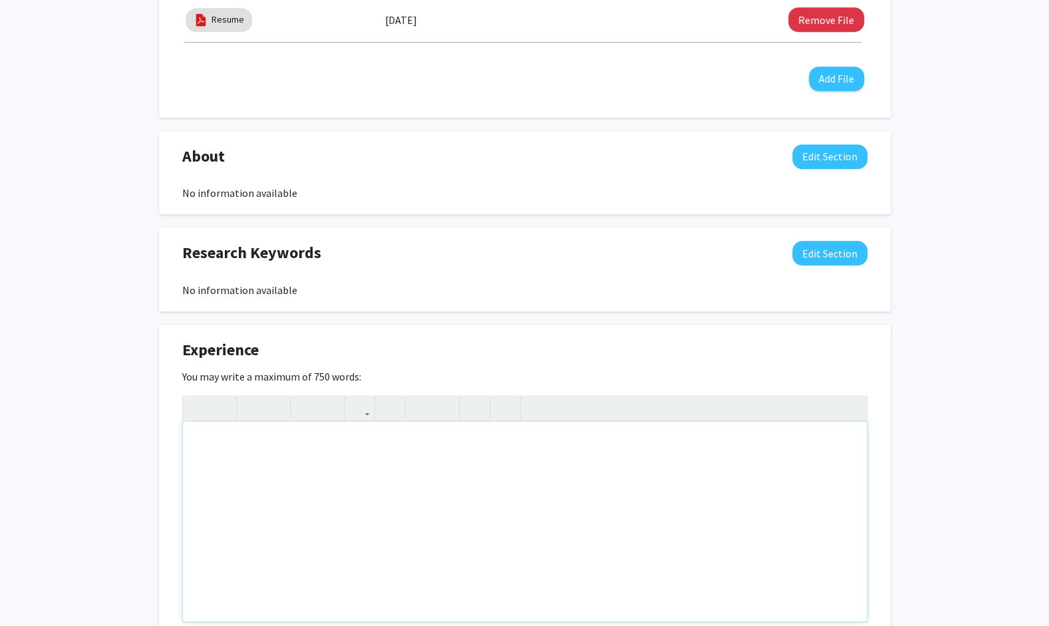
click at [585, 469] on div "Note to users with screen readers: Please deactivate our accessibility plugin f…" at bounding box center [525, 522] width 684 height 200
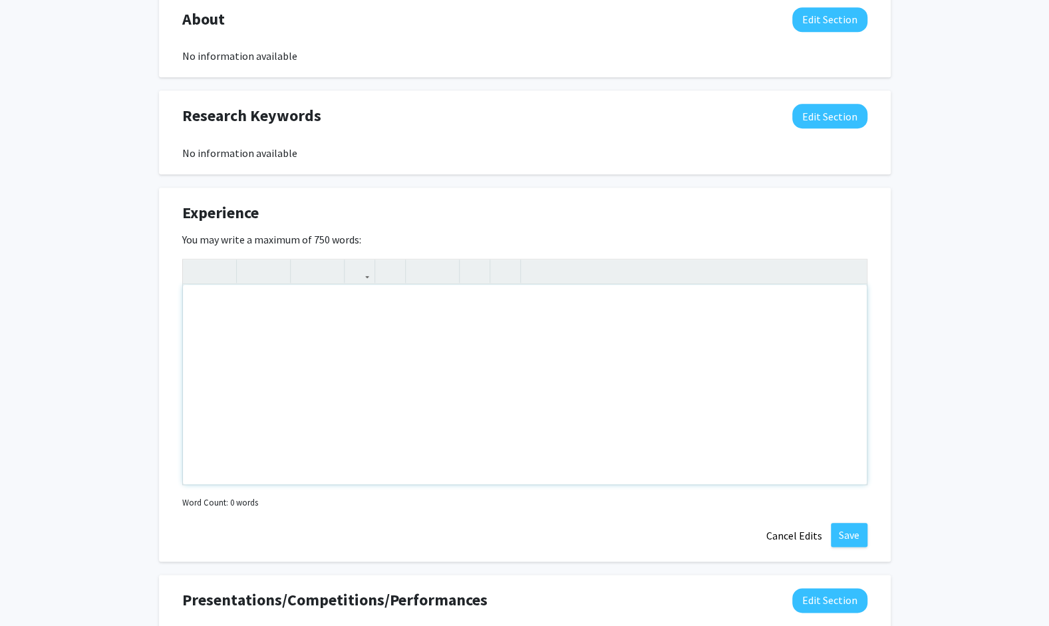
scroll to position [648, 0]
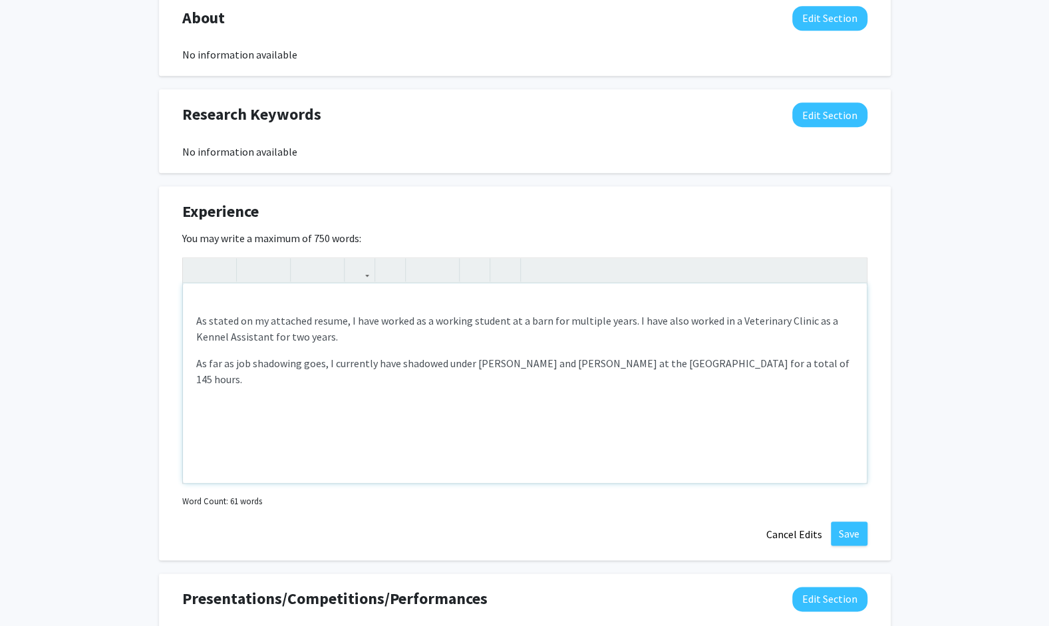
click at [321, 365] on p "As far as job shadowing goes, I currently have shadowed under [PERSON_NAME] and…" at bounding box center [524, 371] width 657 height 32
drag, startPoint x: 321, startPoint y: 365, endPoint x: 179, endPoint y: 366, distance: 141.7
click at [179, 366] on div "Experience Edit Section You may write a maximum of 750 words: <br><p>As stated …" at bounding box center [525, 373] width 732 height 374
click at [772, 364] on p "I currently have shadowed under [PERSON_NAME] and [PERSON_NAME] at the [GEOGRAP…" at bounding box center [524, 363] width 657 height 16
type textarea "<br><p>As stated on my attached resume, I have worked as a working student at a…"
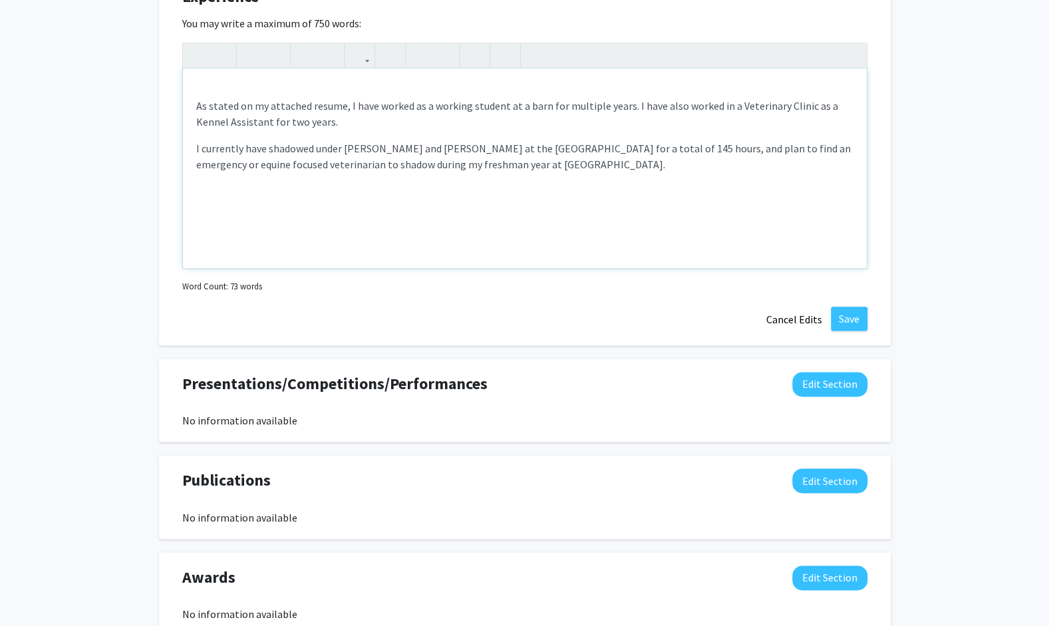
scroll to position [862, 0]
click at [841, 315] on button "Save" at bounding box center [849, 319] width 37 height 24
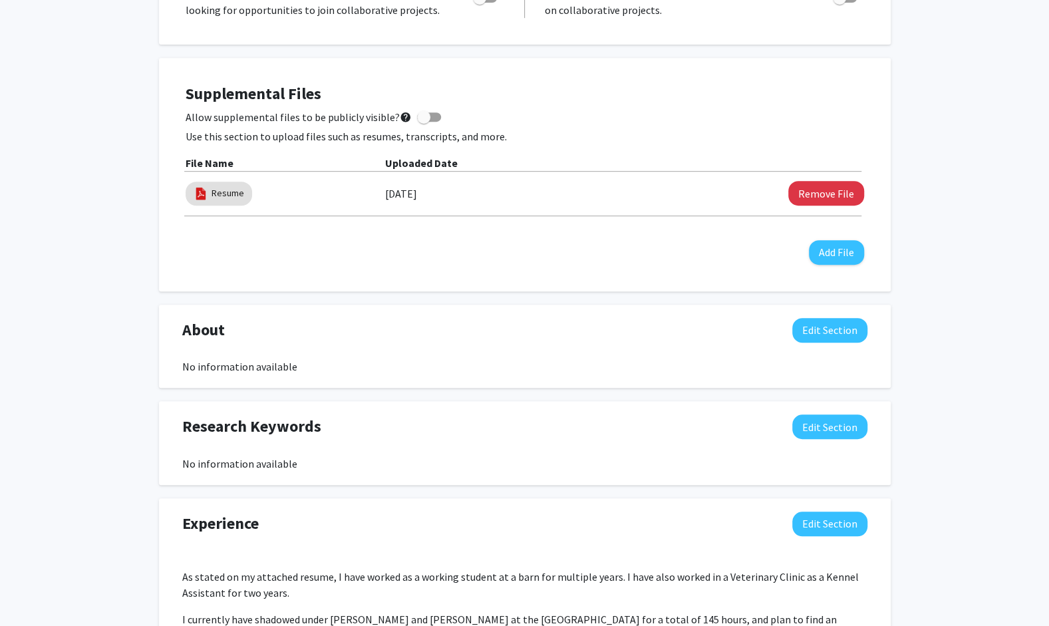
scroll to position [337, 0]
click at [814, 331] on button "Edit Section" at bounding box center [829, 329] width 75 height 25
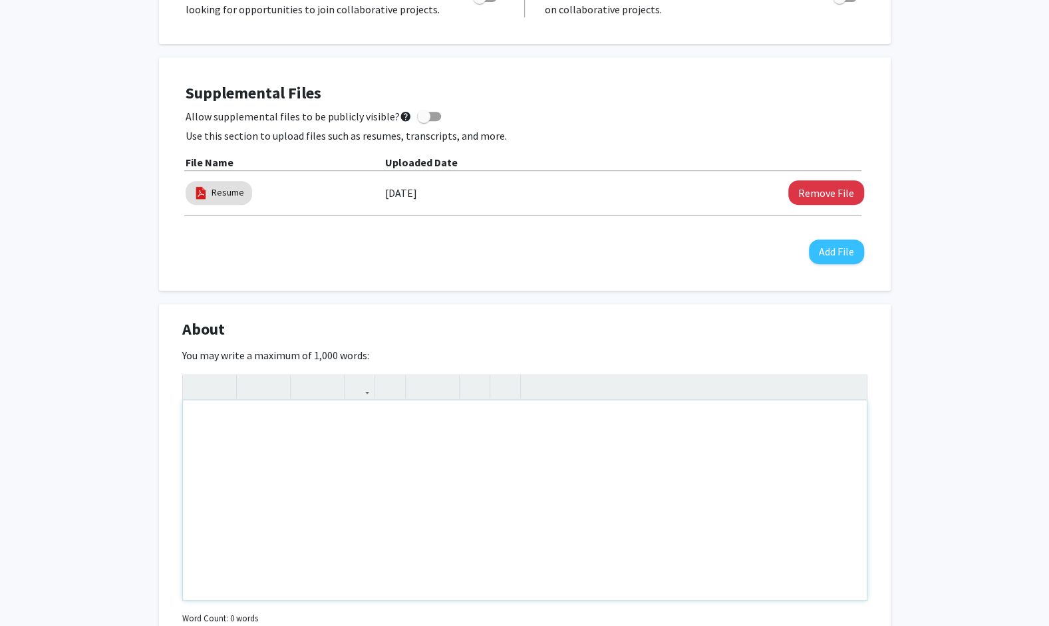
click at [514, 483] on div "Note to users with screen readers: Please deactivate our accessibility plugin f…" at bounding box center [525, 500] width 684 height 200
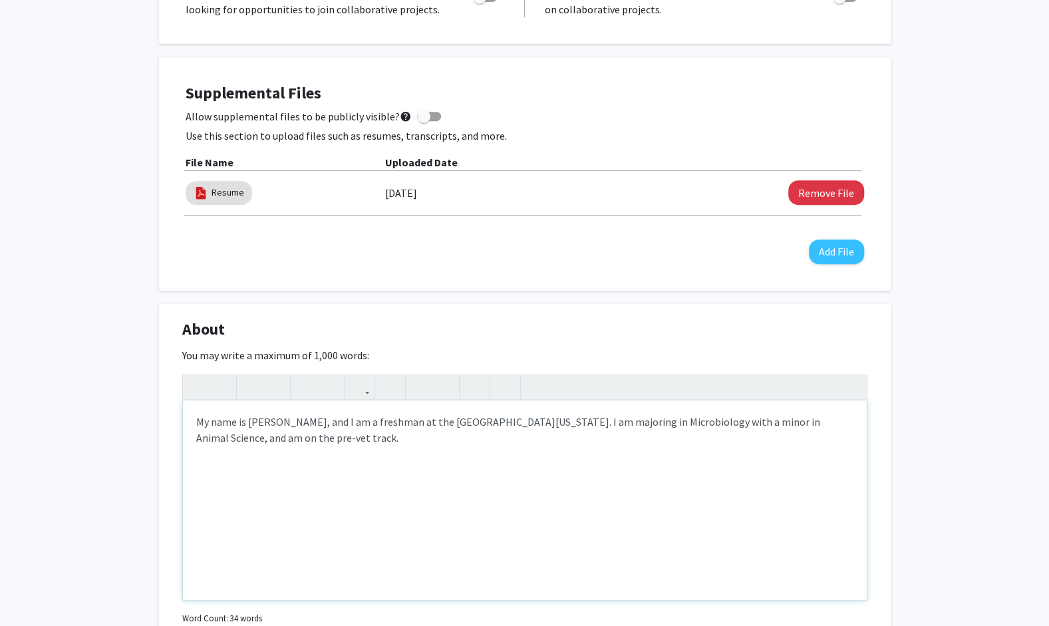
click at [270, 436] on div "My name is [PERSON_NAME], and I am a freshman at the [GEOGRAPHIC_DATA][US_STATE…" at bounding box center [525, 500] width 684 height 200
click at [385, 427] on div "My name is [PERSON_NAME], and I am a freshman at the [GEOGRAPHIC_DATA][US_STATE…" at bounding box center [525, 500] width 684 height 200
click at [387, 438] on div "My name is [PERSON_NAME], and I am a freshman at the [GEOGRAPHIC_DATA][US_STATE…" at bounding box center [525, 500] width 684 height 200
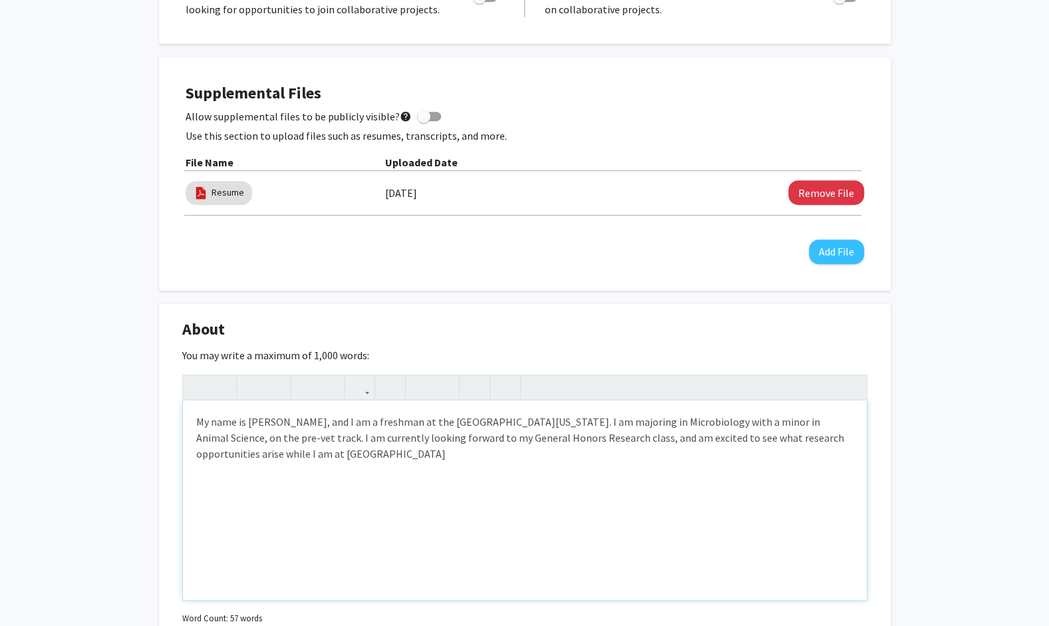
type textarea "My name is [PERSON_NAME], and I am a freshman at the [GEOGRAPHIC_DATA][US_STATE…"
click at [539, 474] on div "My name is [PERSON_NAME], and I am a freshman at the [GEOGRAPHIC_DATA][US_STATE…" at bounding box center [525, 500] width 684 height 200
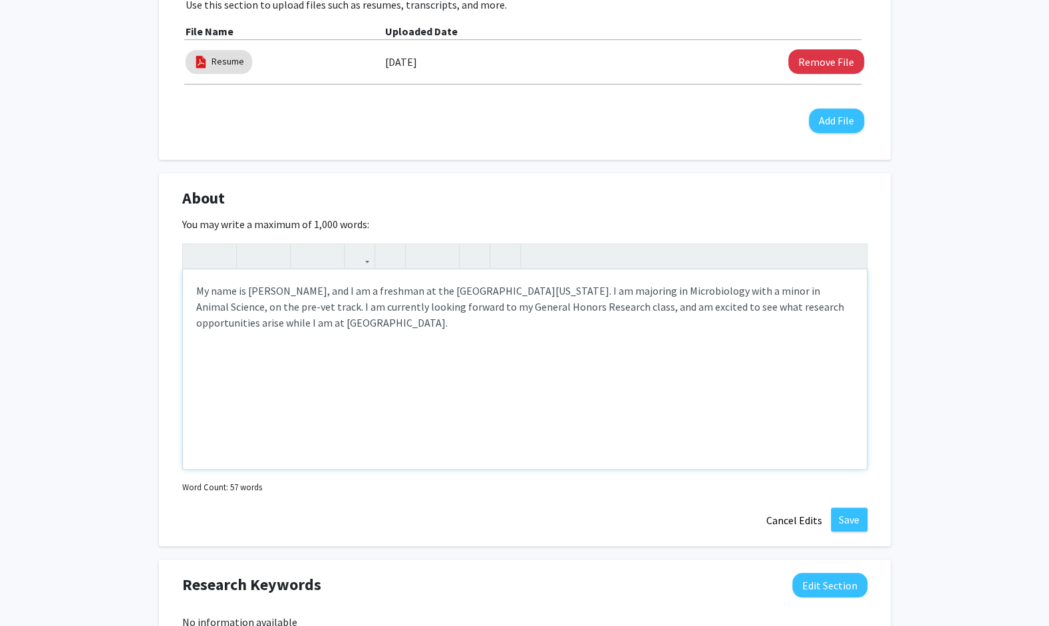
scroll to position [469, 0]
click at [840, 516] on button "Save" at bounding box center [849, 518] width 37 height 24
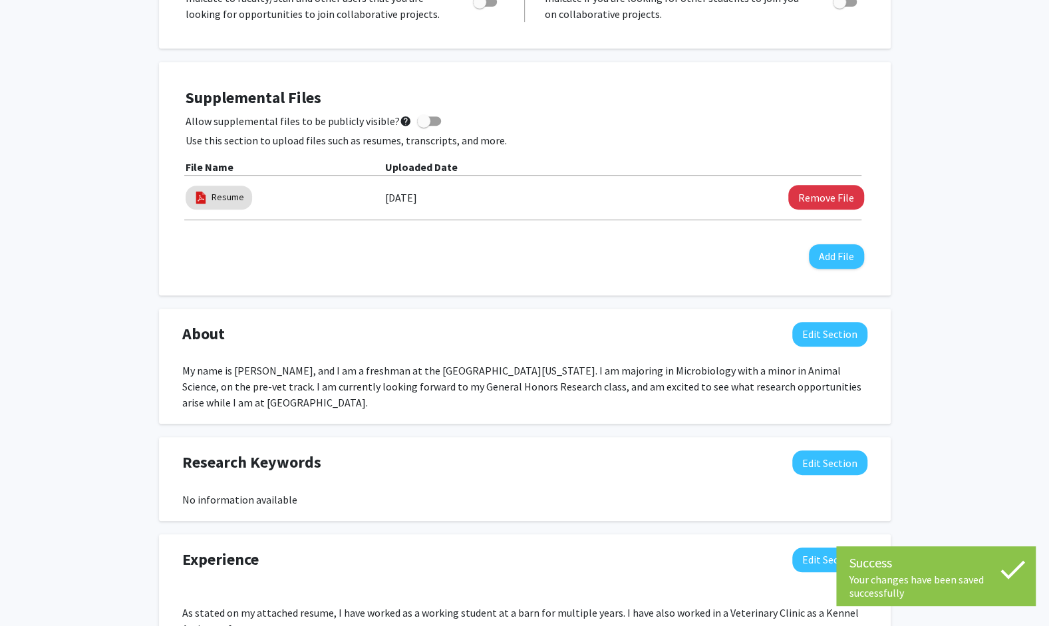
scroll to position [307, 0]
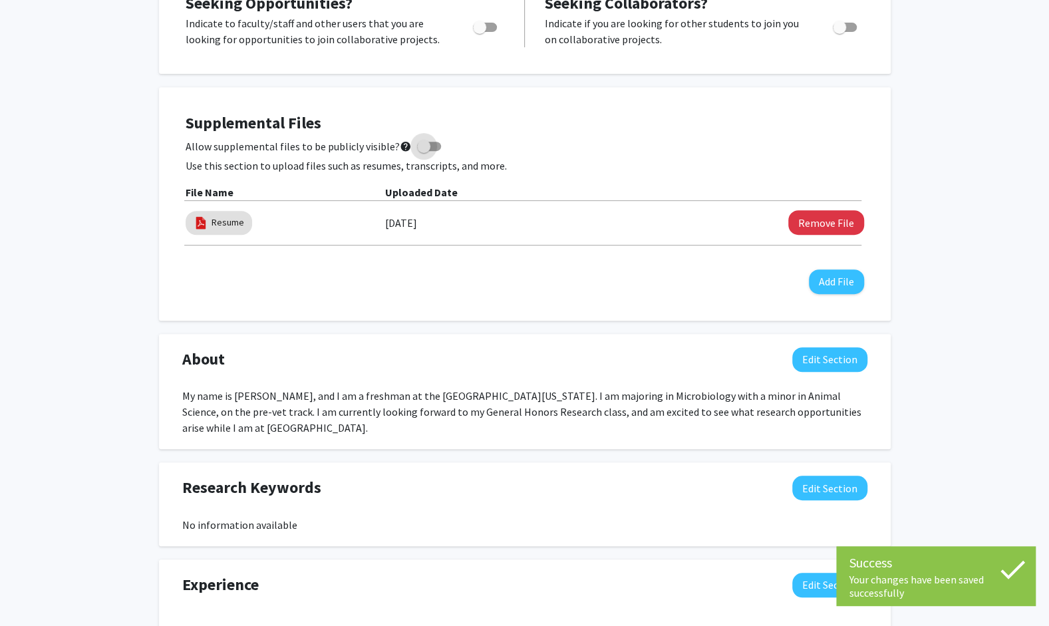
click at [418, 143] on span at bounding box center [423, 146] width 13 height 13
click at [423, 151] on input "Allow supplemental files to be publicly visible? help" at bounding box center [423, 151] width 1 height 1
checkbox input "true"
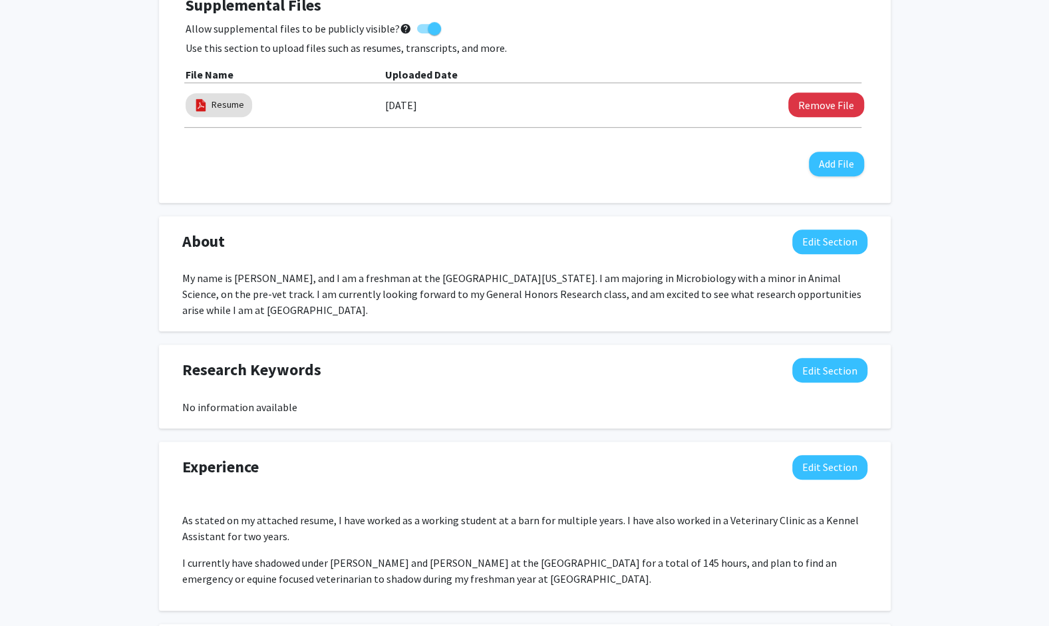
scroll to position [0, 0]
